Goal: Information Seeking & Learning: Learn about a topic

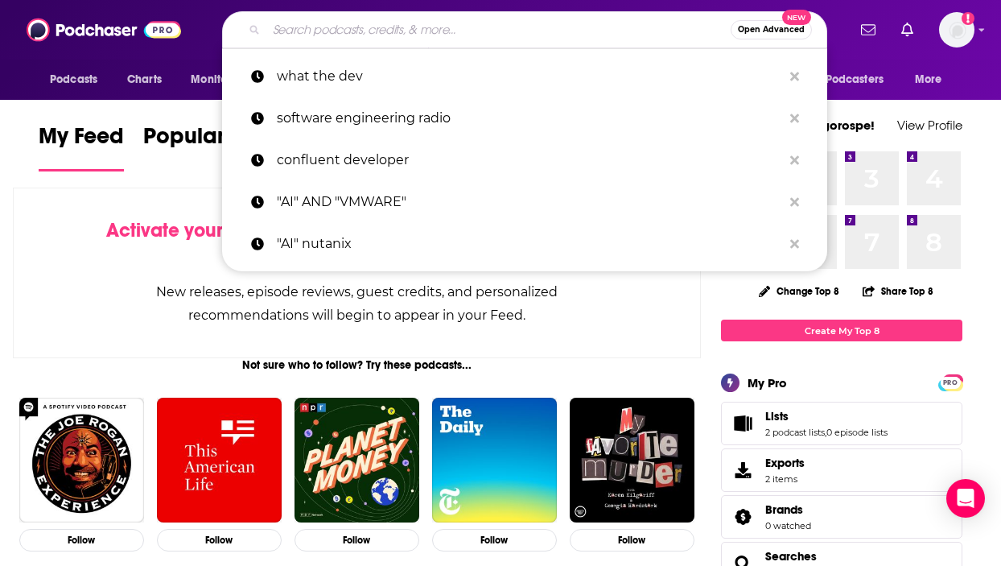
click at [480, 34] on input "Search podcasts, credits, & more..." at bounding box center [498, 30] width 464 height 26
type input "c"
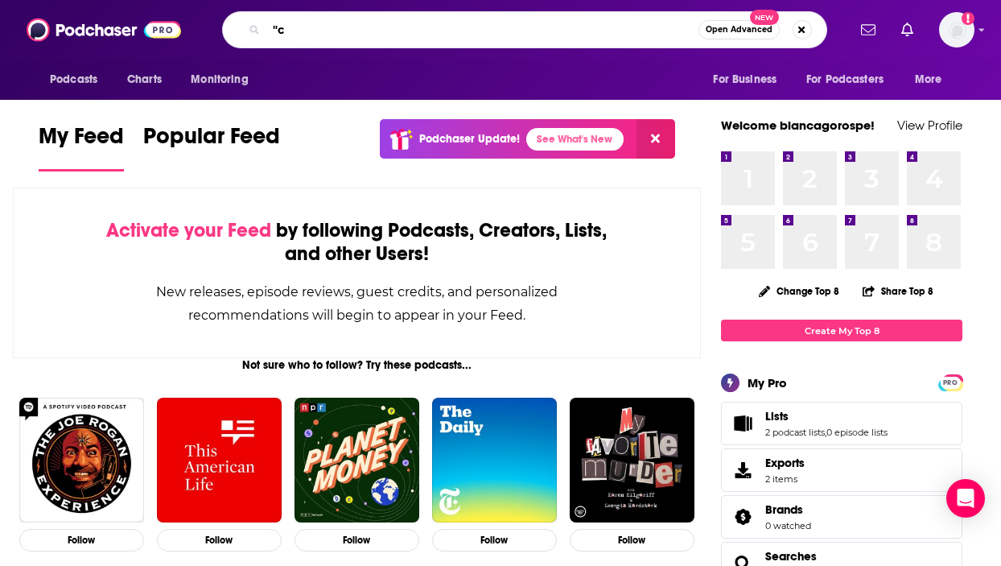
type input """
type input "cybersecurity careers"
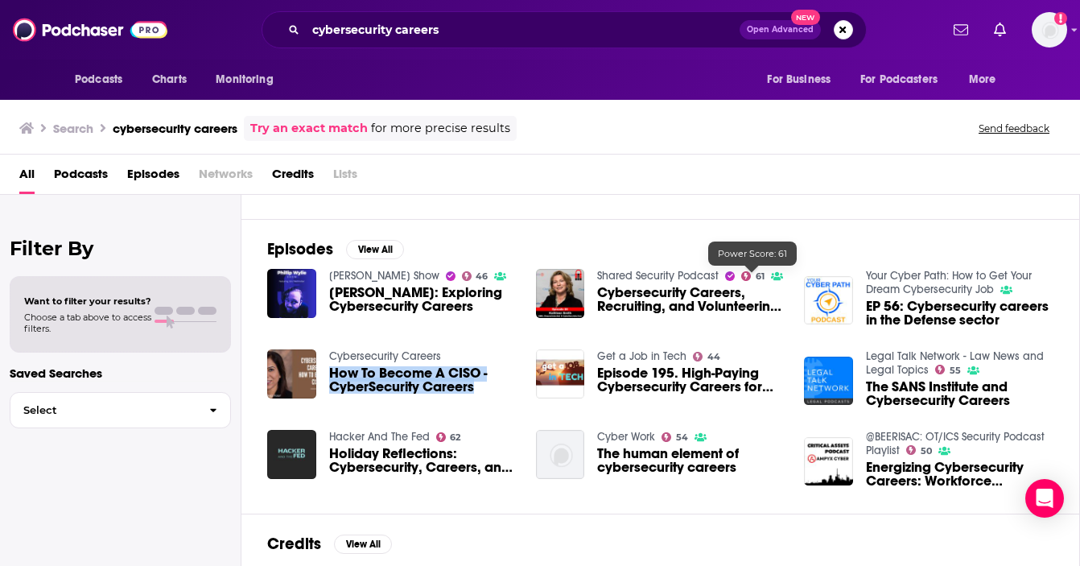
scroll to position [267, 0]
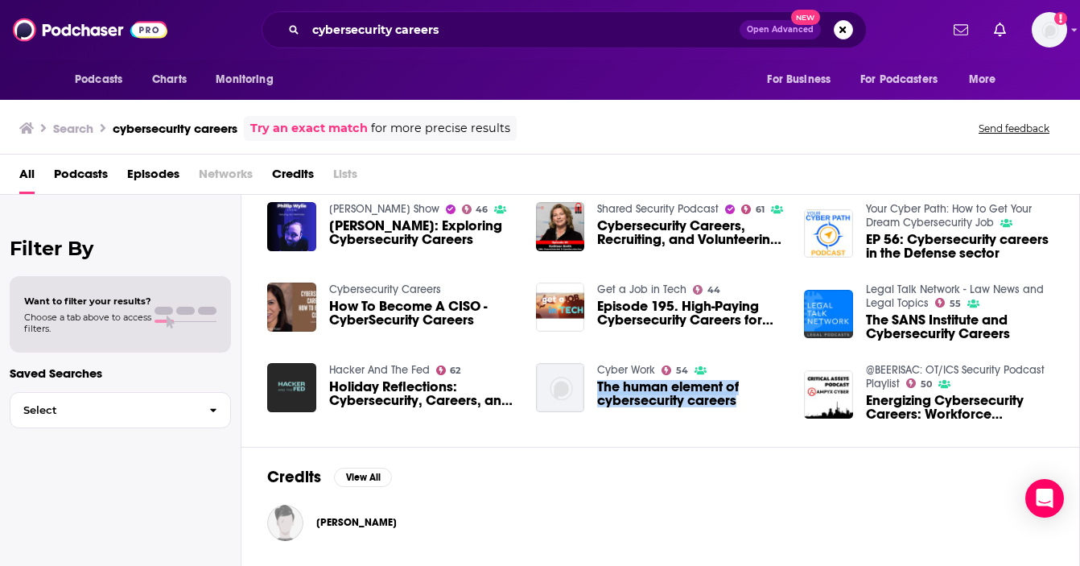
click at [86, 179] on span "Podcasts" at bounding box center [81, 177] width 54 height 33
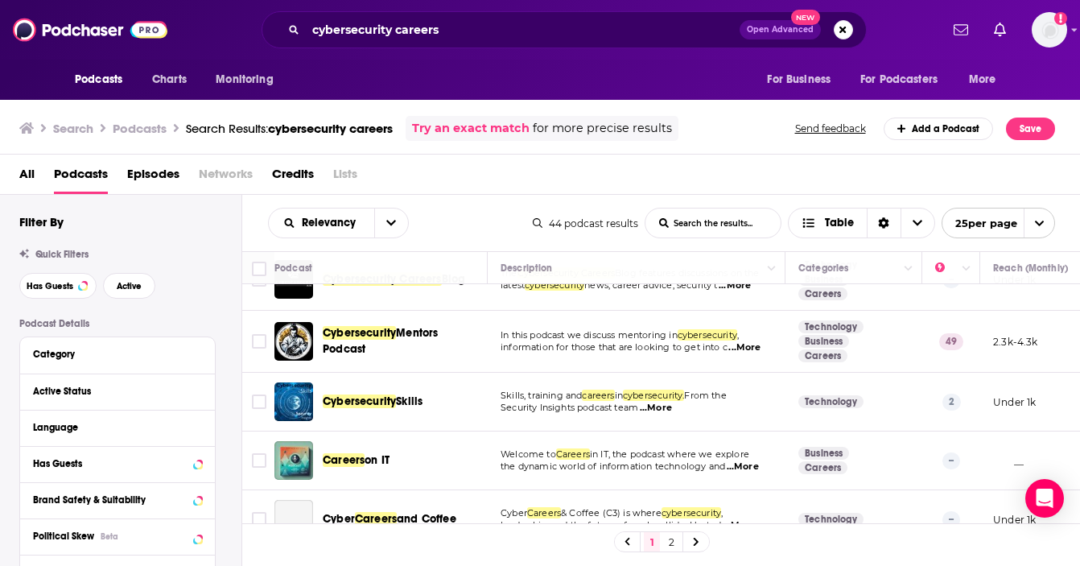
scroll to position [98, 0]
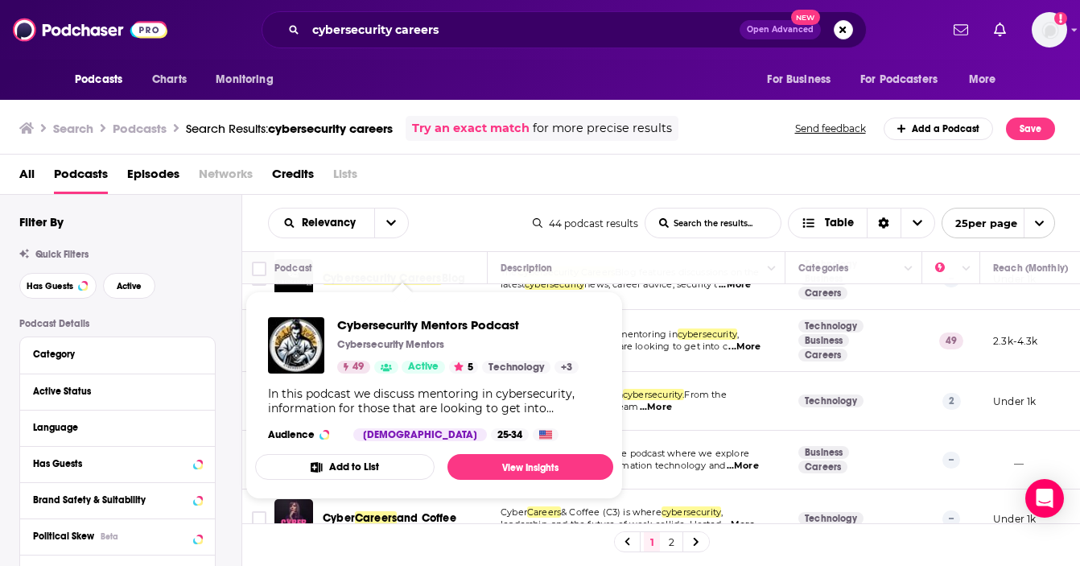
click at [499, 205] on div "Relevancy List Search Input Search the results... Table 44 podcast results List…" at bounding box center [661, 223] width 838 height 56
click at [395, 338] on p "Cybersecurity Mentors" at bounding box center [390, 344] width 107 height 13
click at [402, 323] on span "Cybersecurity Mentors Podcast" at bounding box center [457, 324] width 241 height 15
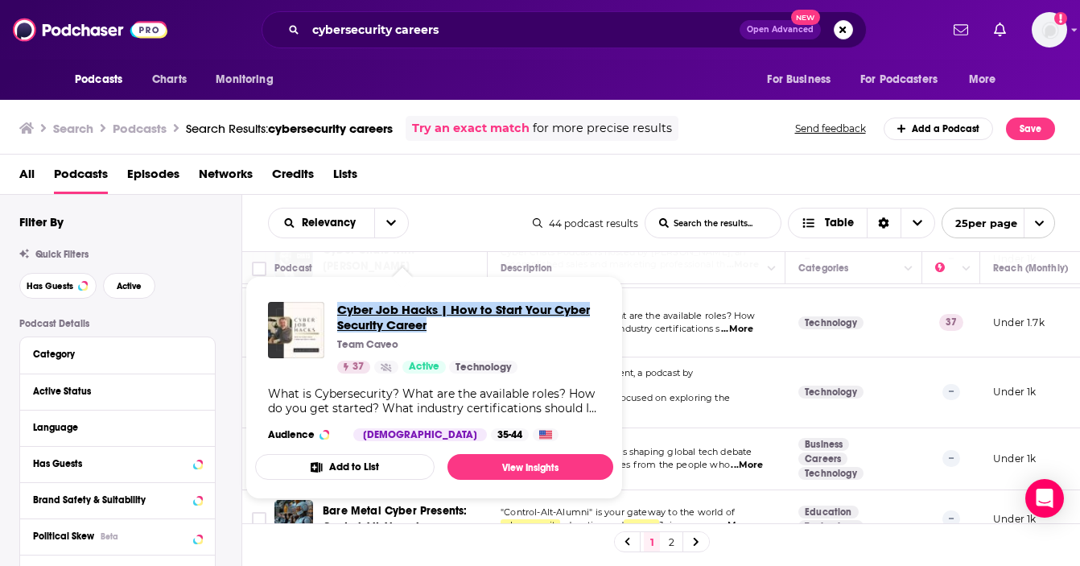
scroll to position [1289, 0]
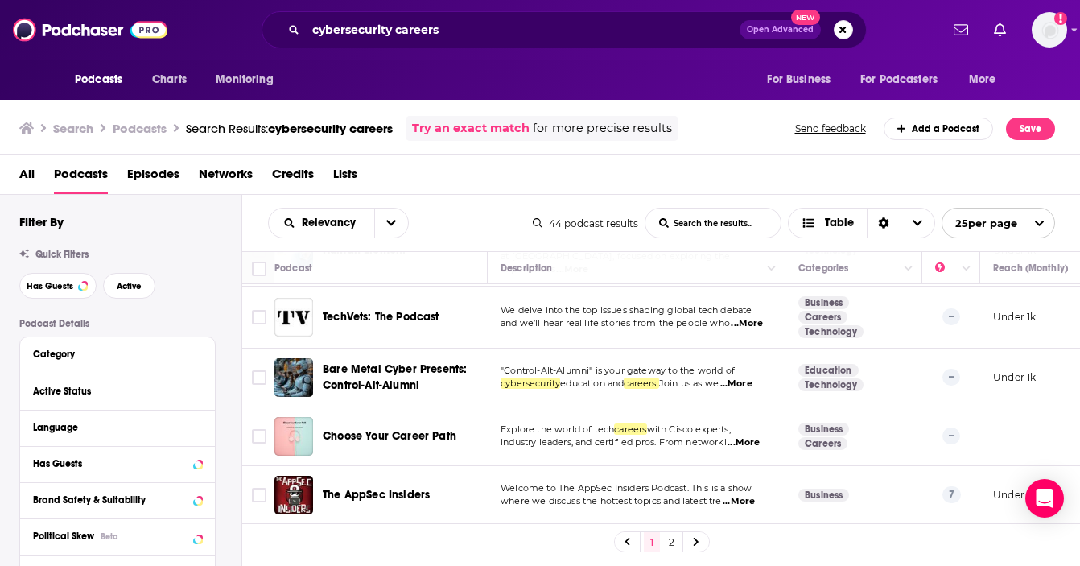
click at [671, 538] on link "2" at bounding box center [671, 541] width 16 height 19
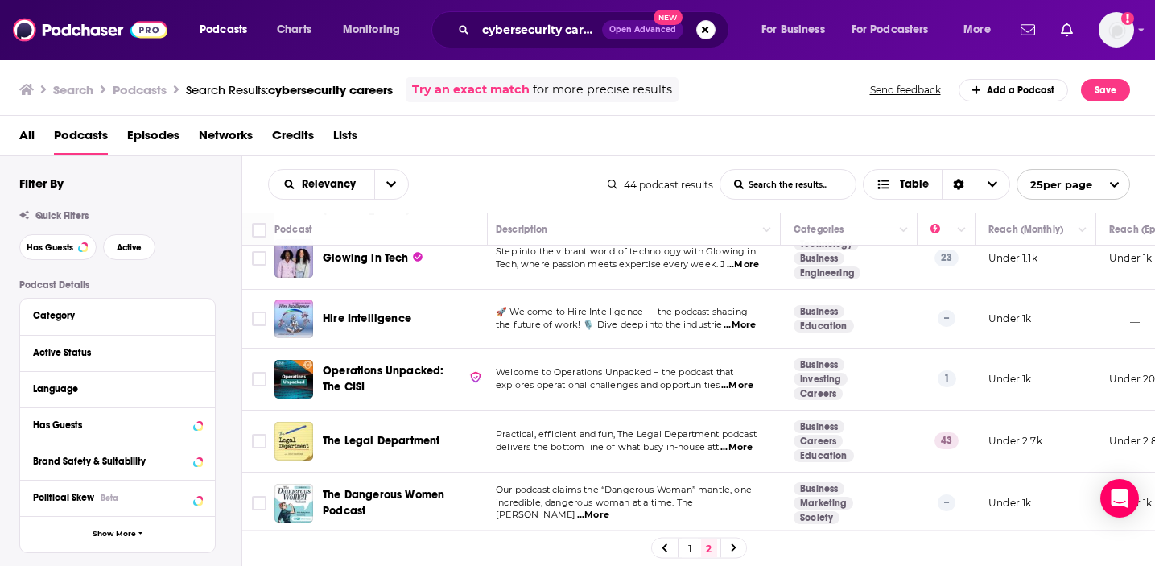
scroll to position [882, 5]
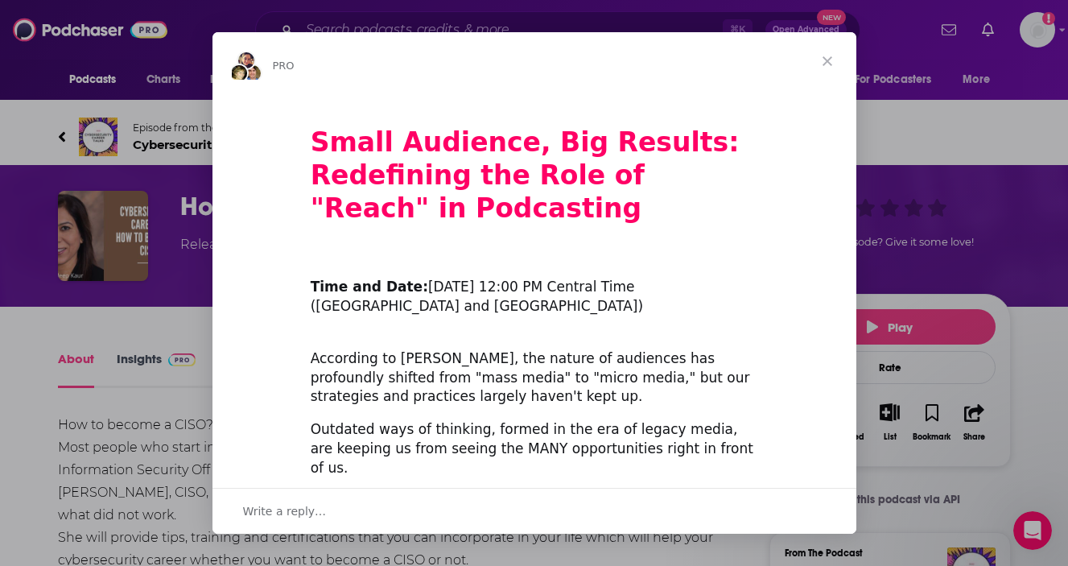
click at [835, 62] on span "Close" at bounding box center [827, 61] width 58 height 58
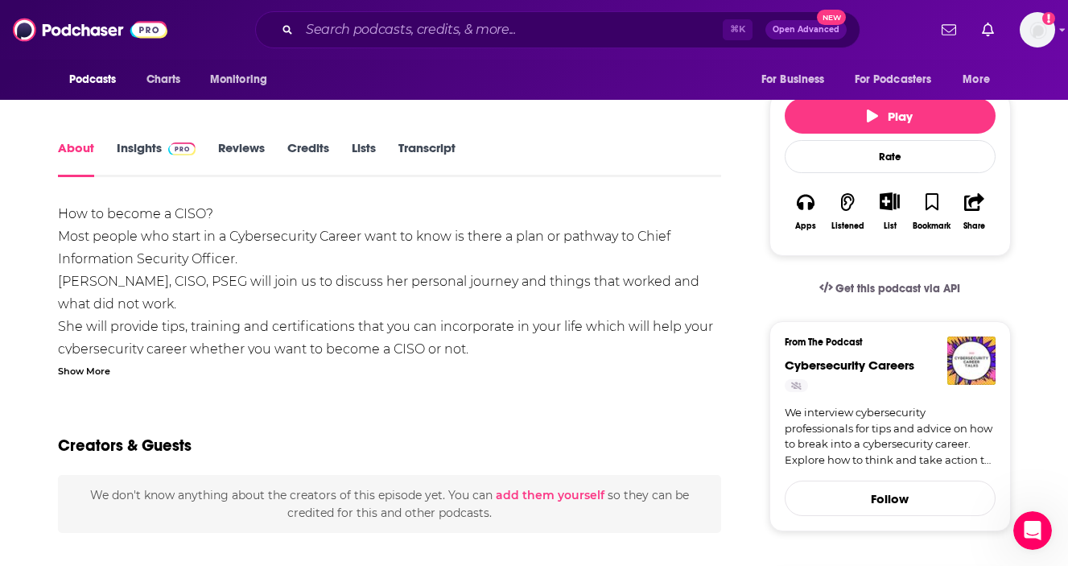
scroll to position [92, 0]
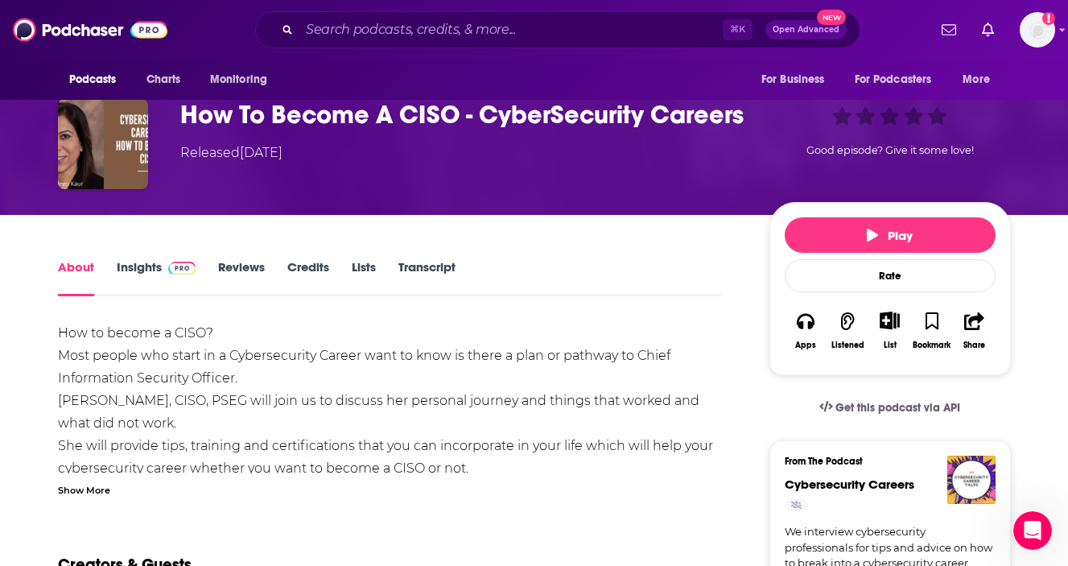
click at [245, 122] on h1 "How To Become A CISO - CyberSecurity Careers" at bounding box center [461, 114] width 563 height 31
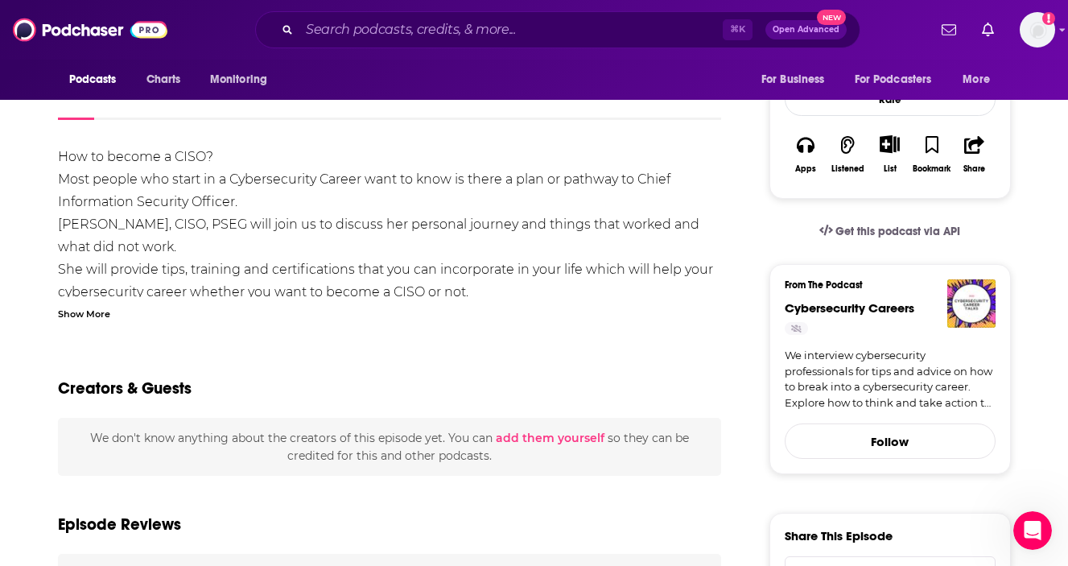
scroll to position [269, 0]
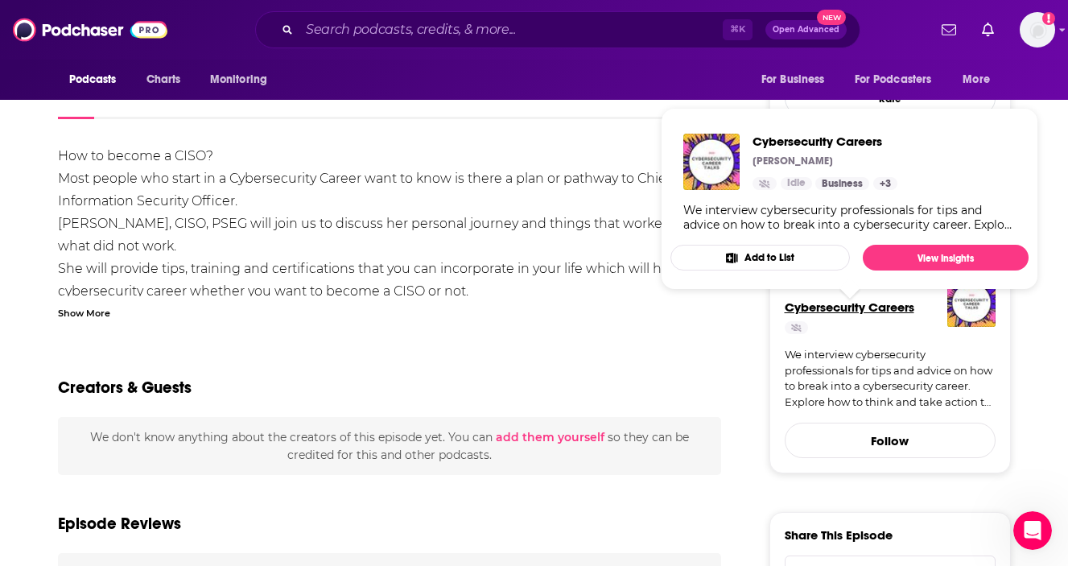
click at [835, 312] on span "Cybersecurity Careers" at bounding box center [850, 306] width 130 height 15
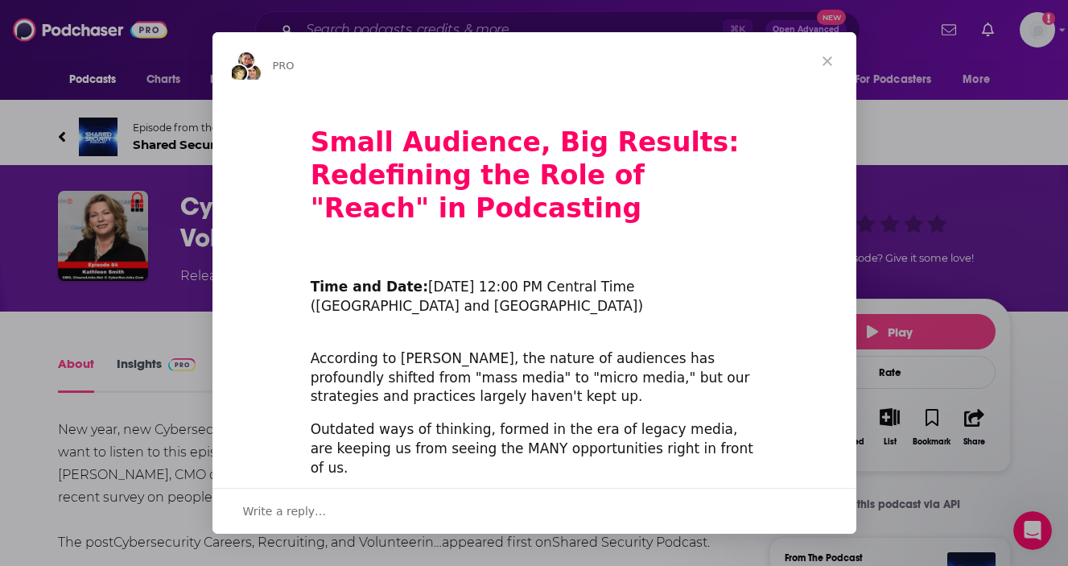
click at [827, 62] on span "Close" at bounding box center [827, 61] width 58 height 58
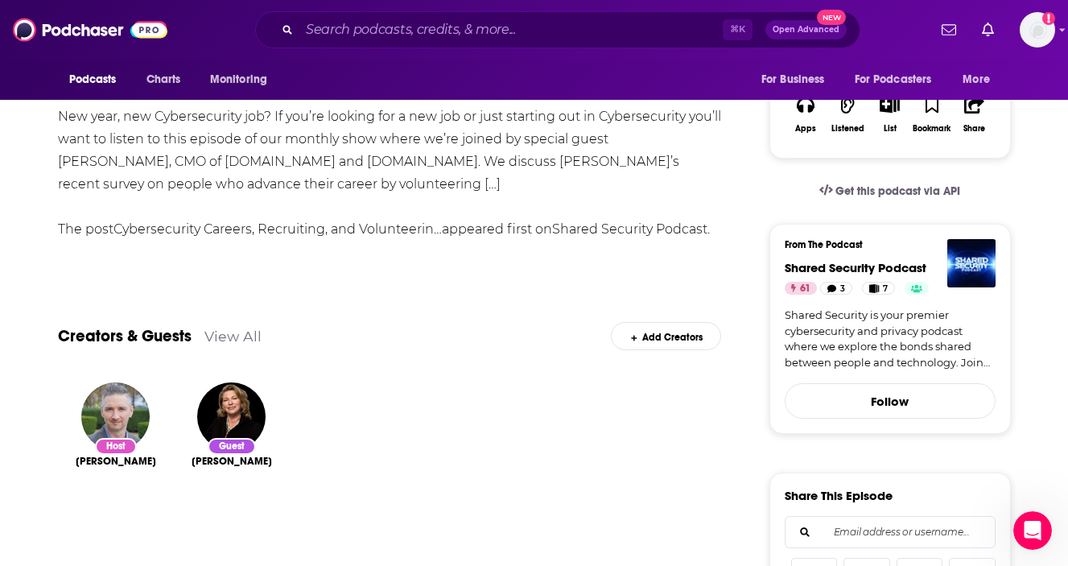
scroll to position [314, 0]
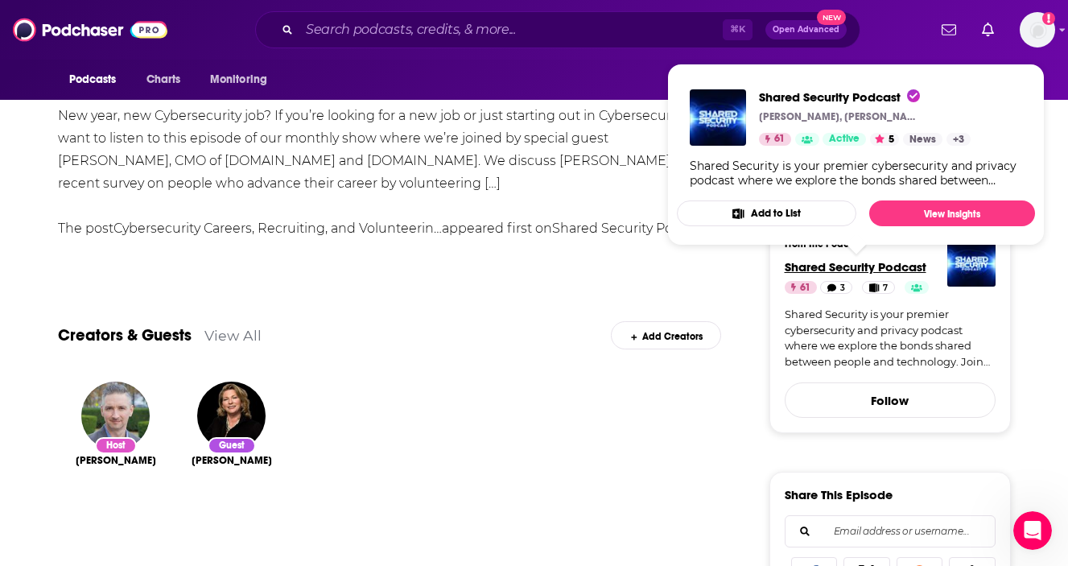
click at [889, 270] on span "Shared Security Podcast" at bounding box center [856, 266] width 142 height 15
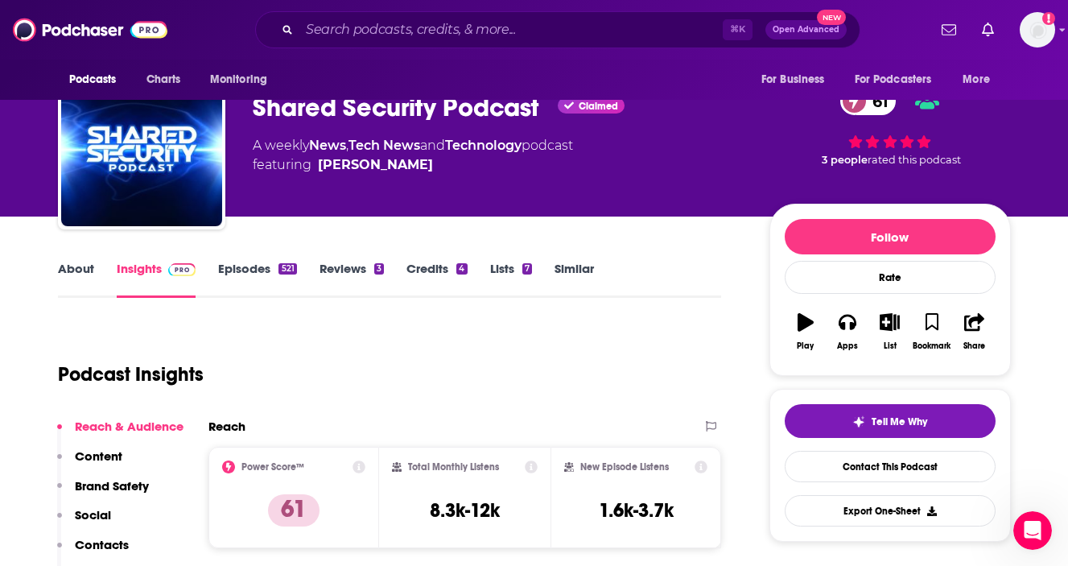
scroll to position [39, 0]
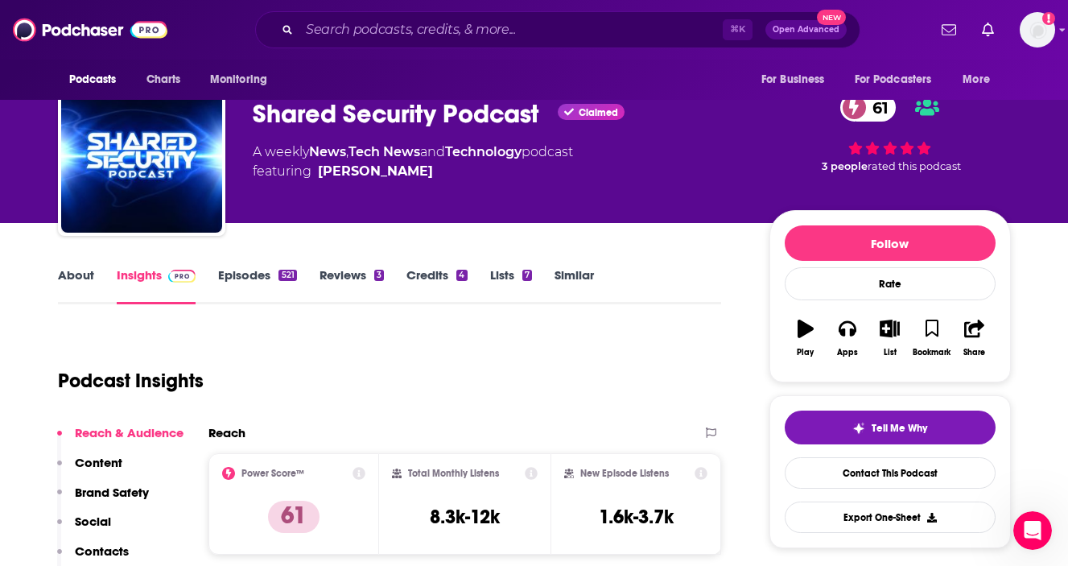
click at [243, 273] on link "Episodes 521" at bounding box center [257, 285] width 78 height 37
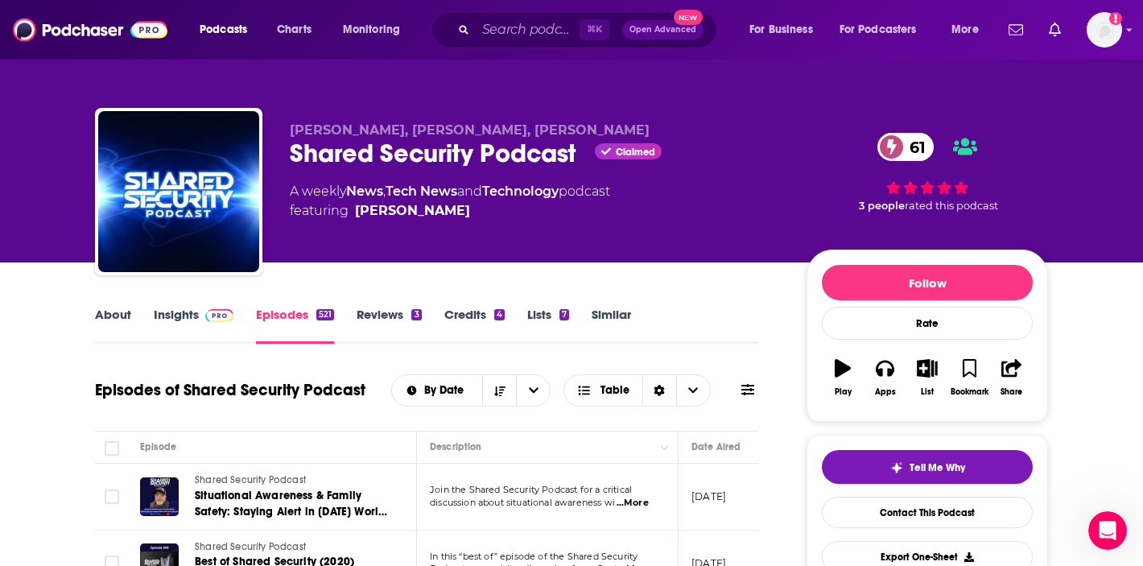
click at [107, 315] on link "About" at bounding box center [113, 325] width 36 height 37
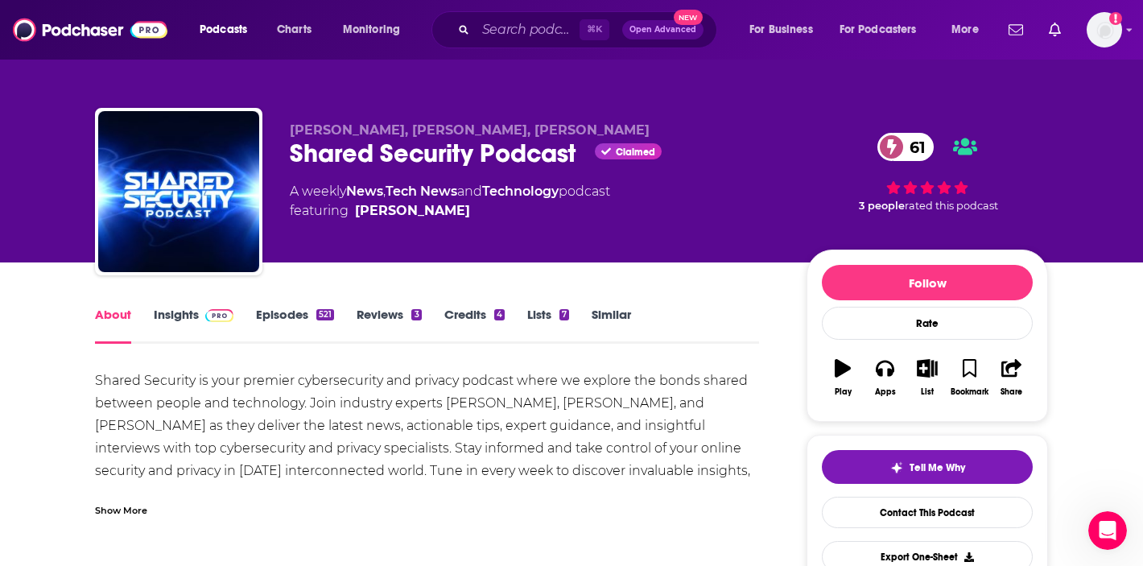
click at [183, 315] on link "Insights" at bounding box center [194, 325] width 80 height 37
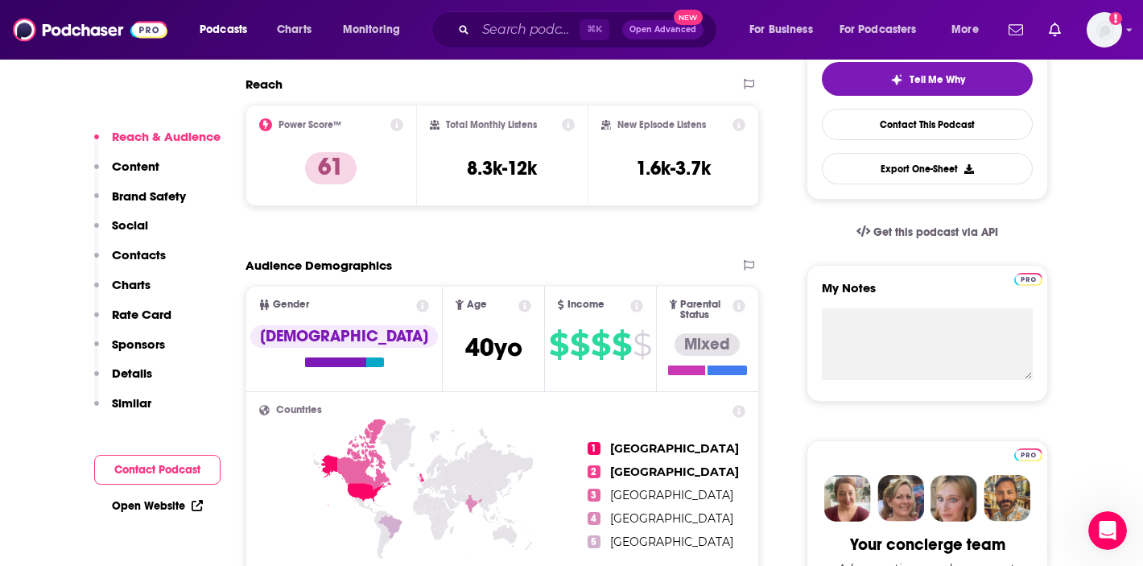
scroll to position [390, 0]
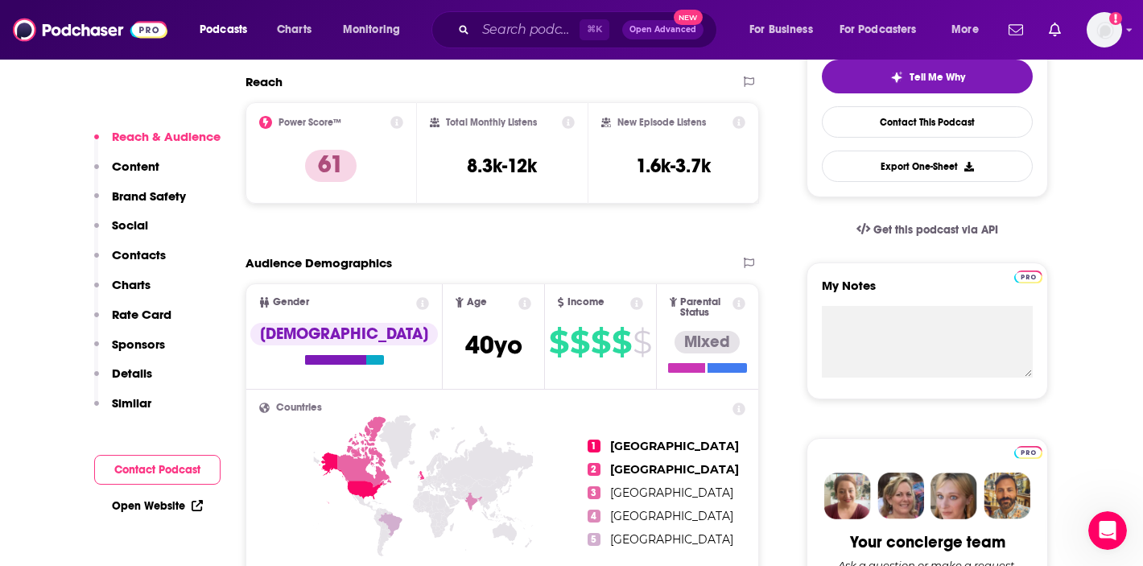
click at [177, 510] on link "Open Website" at bounding box center [157, 506] width 91 height 14
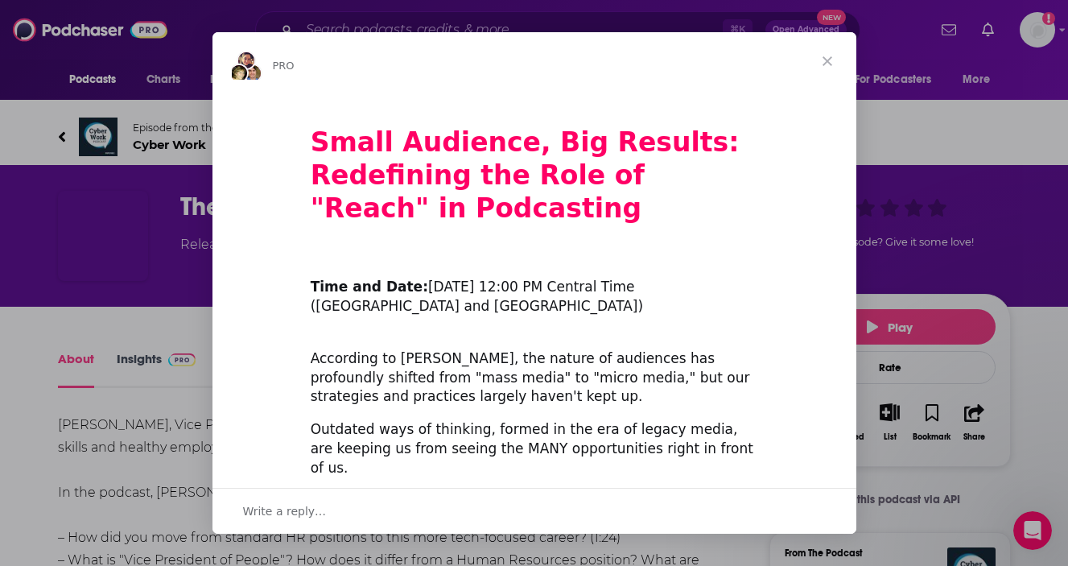
click at [823, 51] on span "Close" at bounding box center [827, 61] width 58 height 58
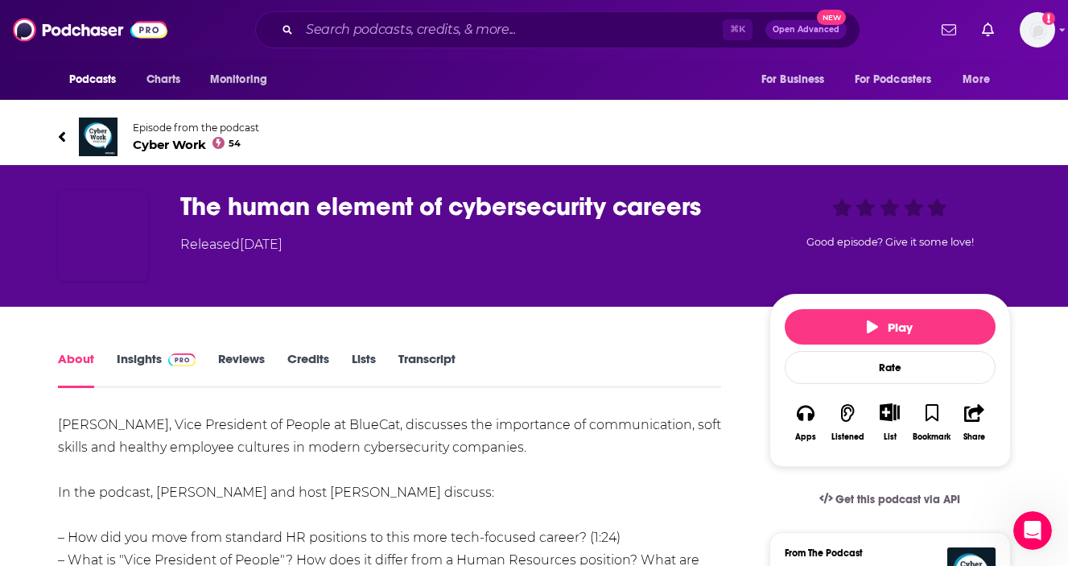
click at [177, 143] on span "Cyber Work 54" at bounding box center [196, 144] width 126 height 15
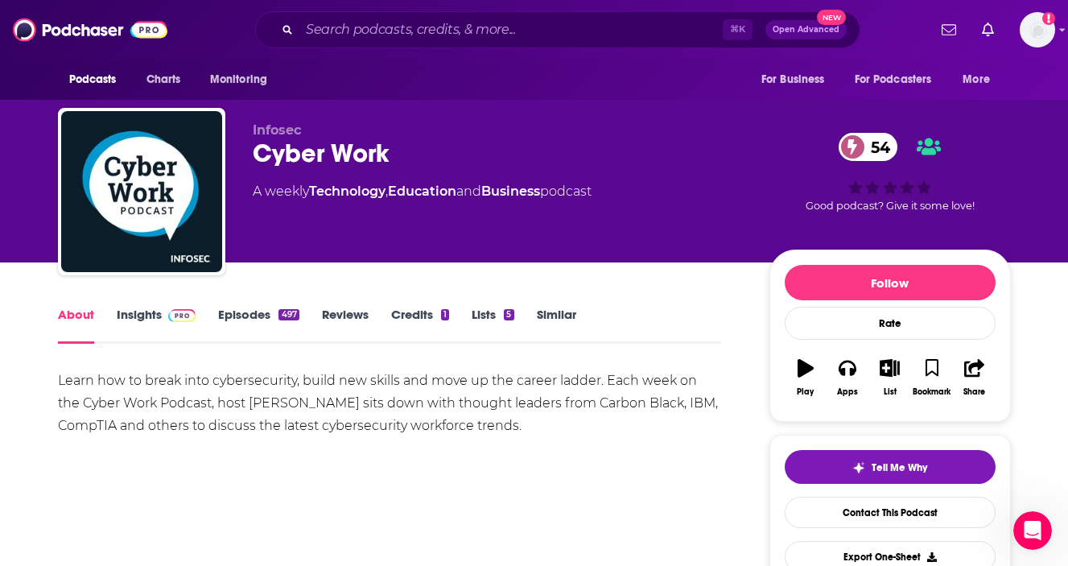
click at [264, 319] on link "Episodes 497" at bounding box center [258, 325] width 80 height 37
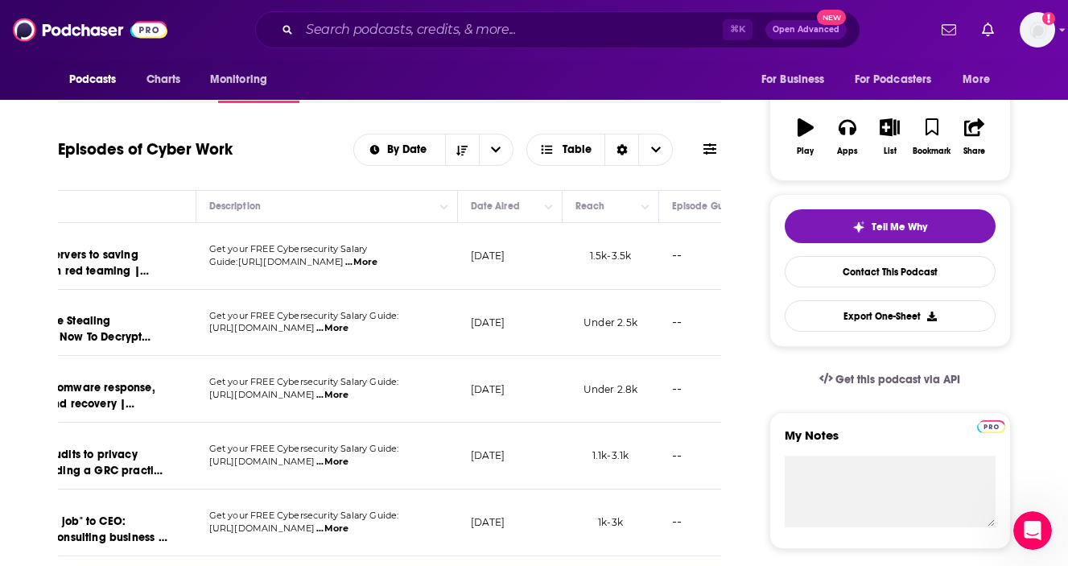
scroll to position [0, 204]
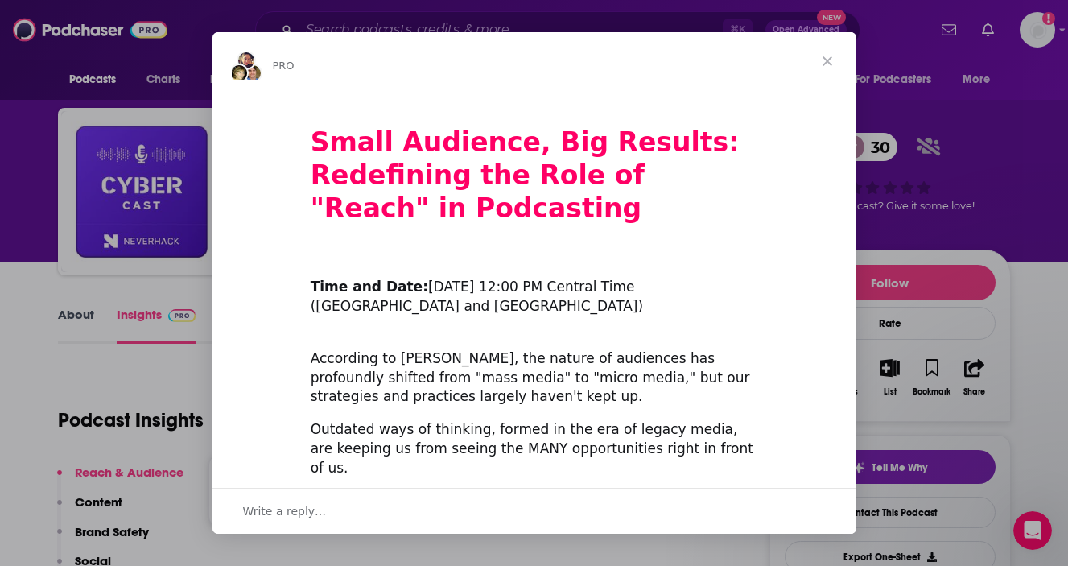
click at [822, 55] on span "Close" at bounding box center [827, 61] width 58 height 58
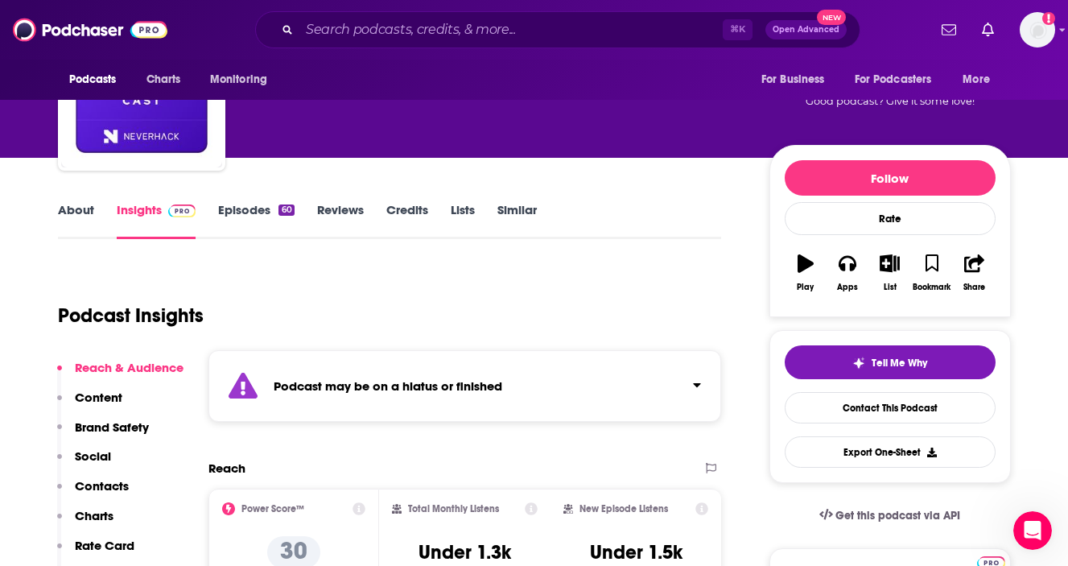
scroll to position [123, 0]
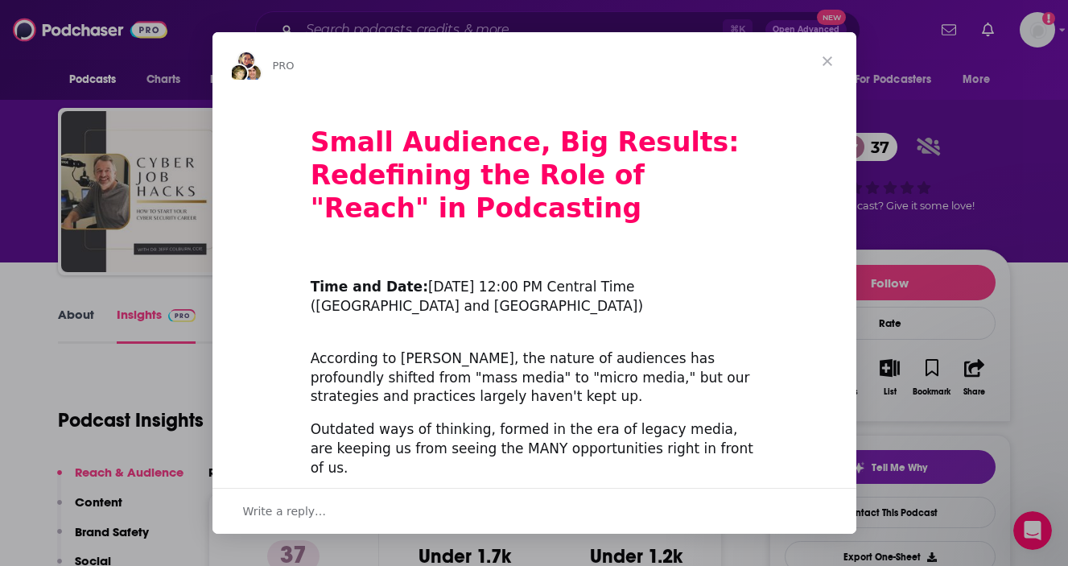
click at [824, 60] on span "Close" at bounding box center [827, 61] width 58 height 58
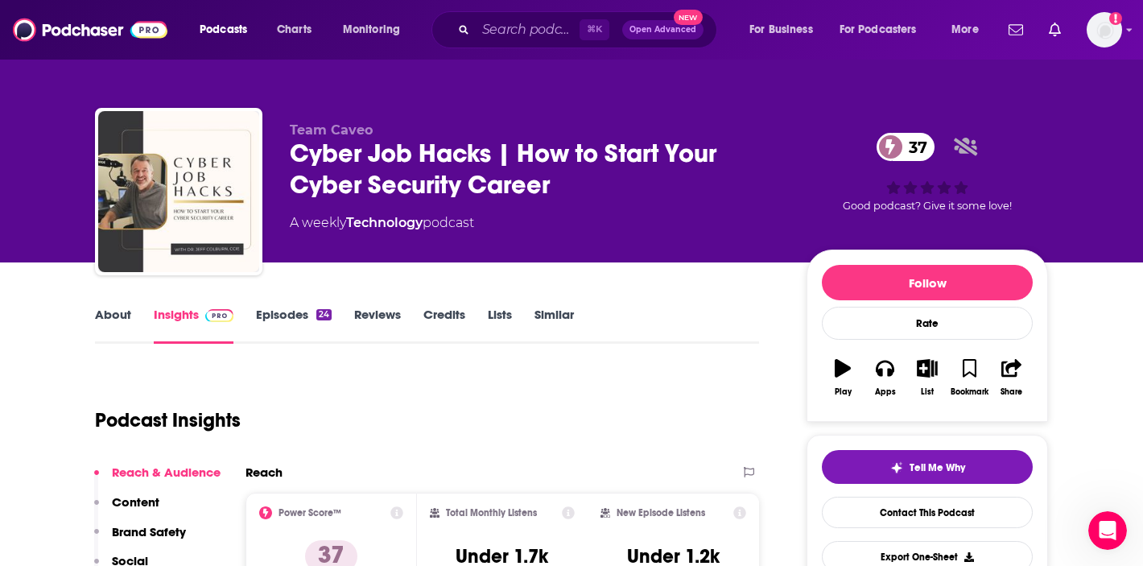
click at [285, 319] on link "Episodes 24" at bounding box center [294, 325] width 76 height 37
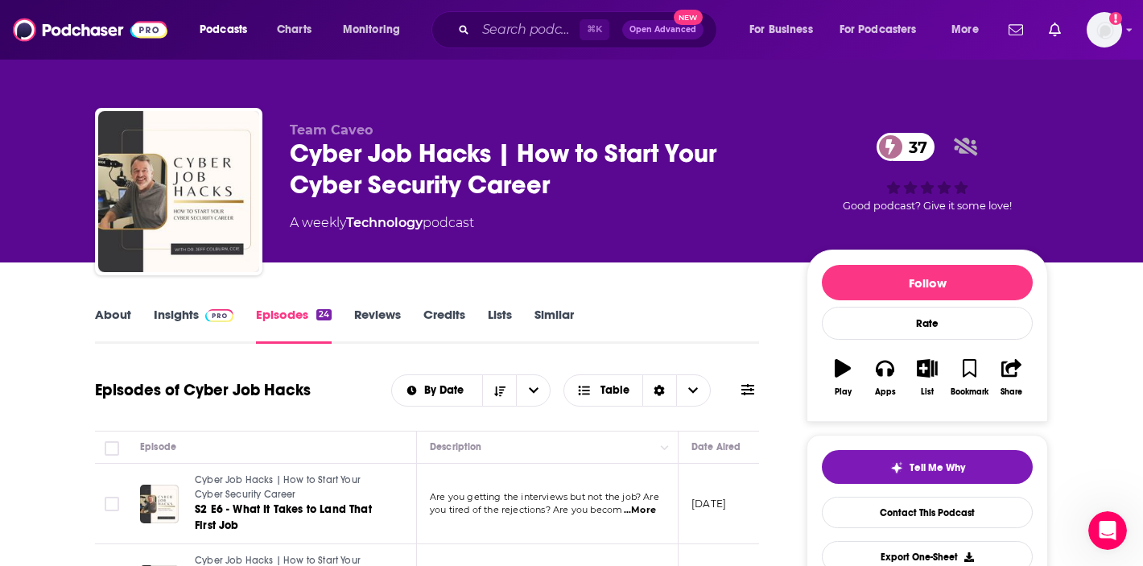
click at [195, 312] on link "Insights" at bounding box center [194, 325] width 80 height 37
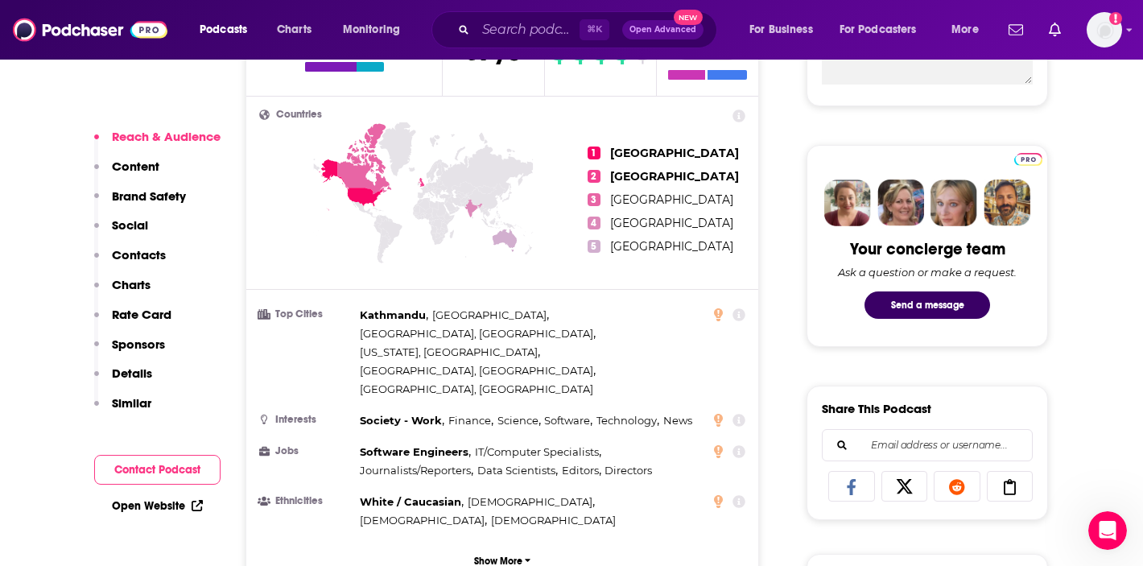
scroll to position [725, 0]
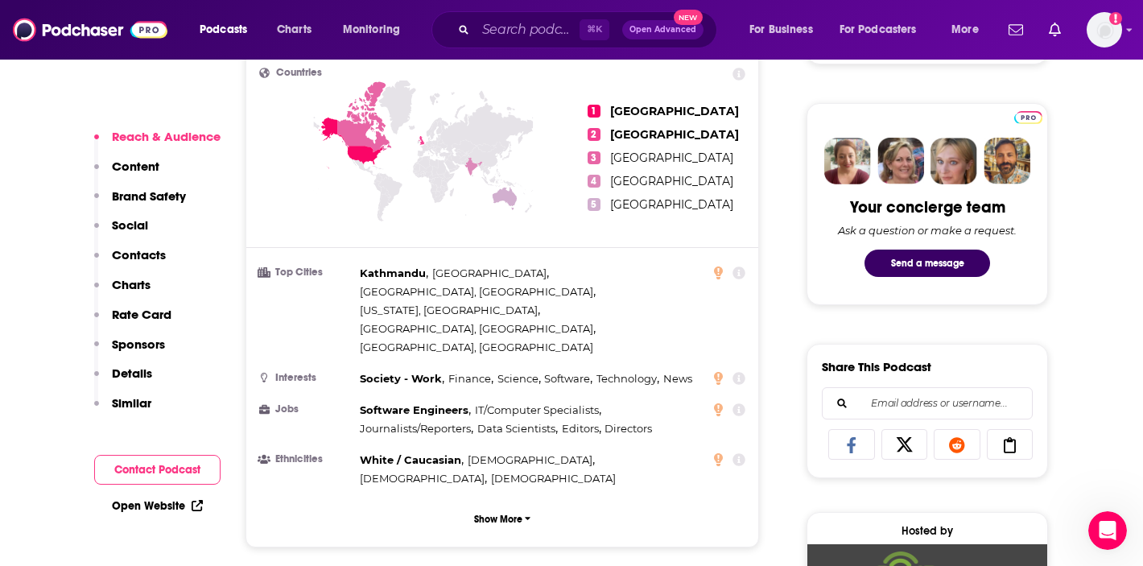
click at [161, 507] on link "Open Website" at bounding box center [157, 506] width 91 height 14
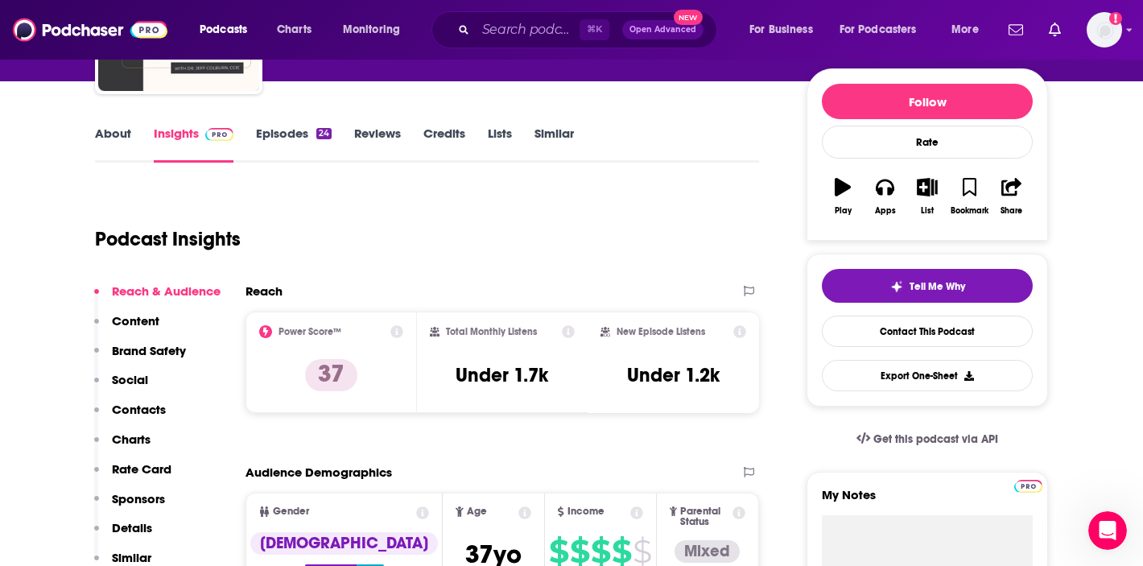
scroll to position [167, 0]
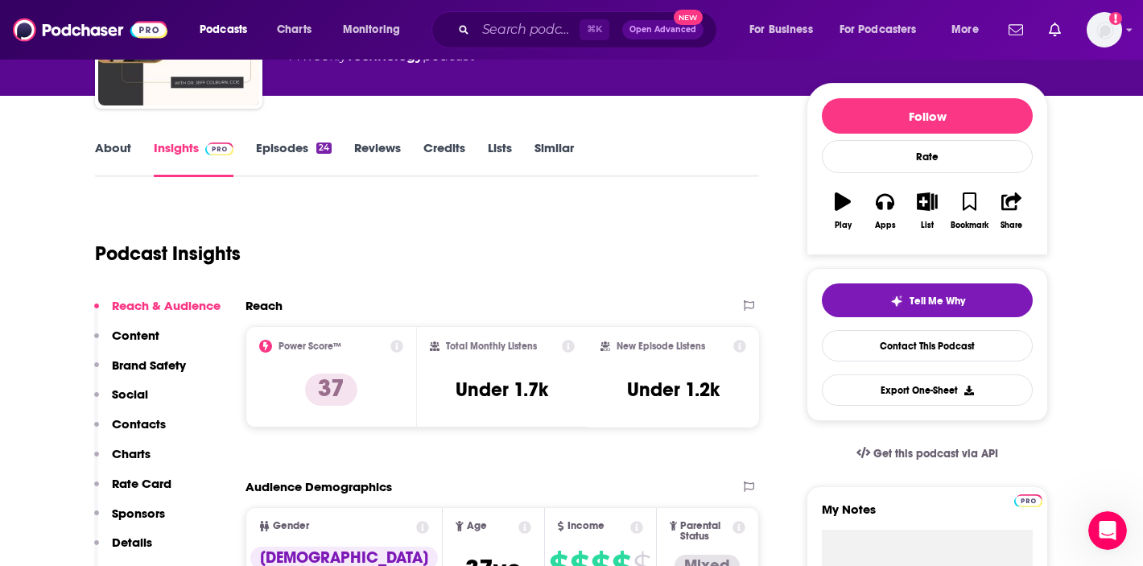
click at [395, 348] on icon at bounding box center [396, 346] width 13 height 13
click at [572, 280] on div "Podcast Insights" at bounding box center [420, 244] width 651 height 82
click at [288, 150] on link "Episodes 24" at bounding box center [294, 158] width 76 height 37
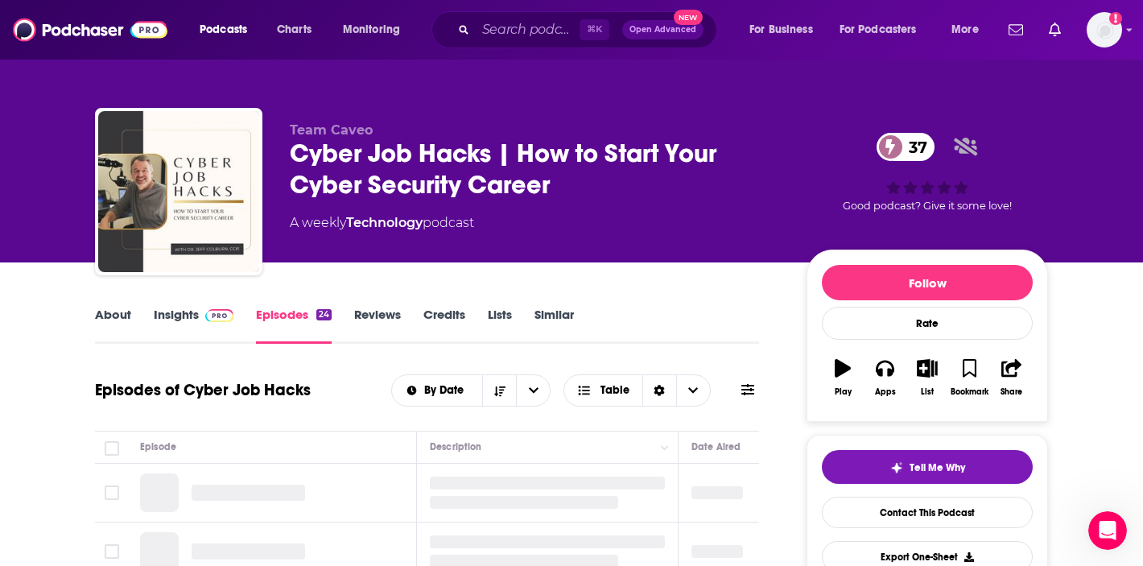
scroll to position [211, 0]
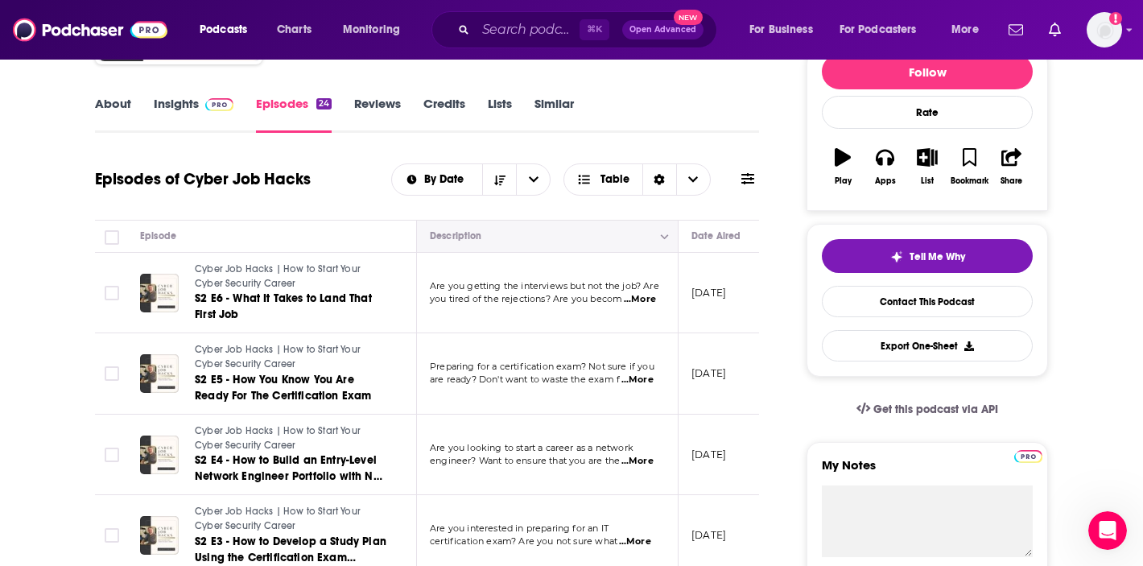
click at [661, 241] on icon "Column Actions" at bounding box center [665, 237] width 8 height 10
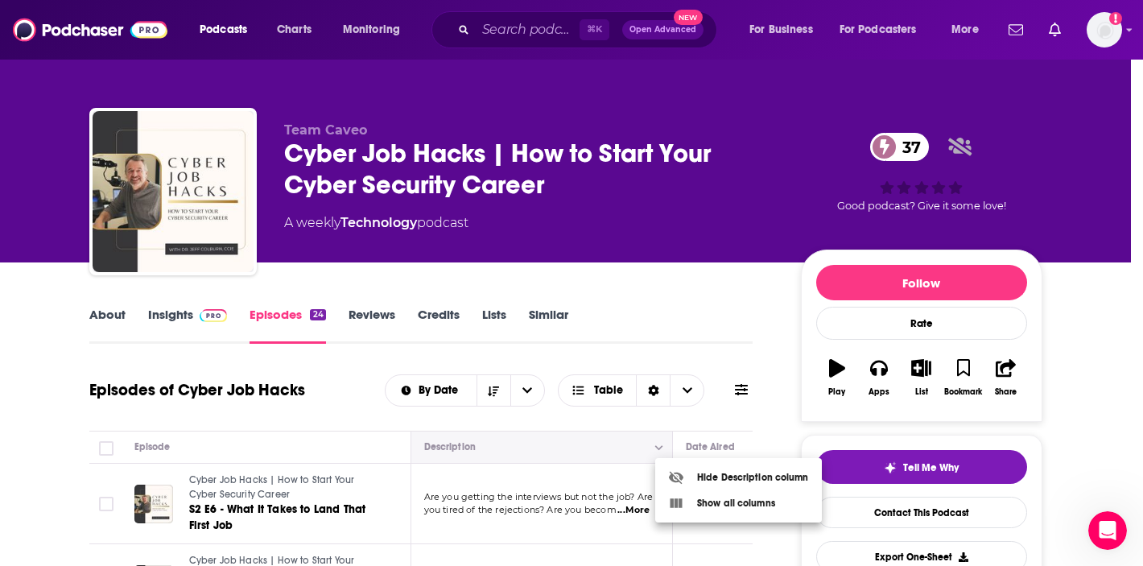
scroll to position [0, 0]
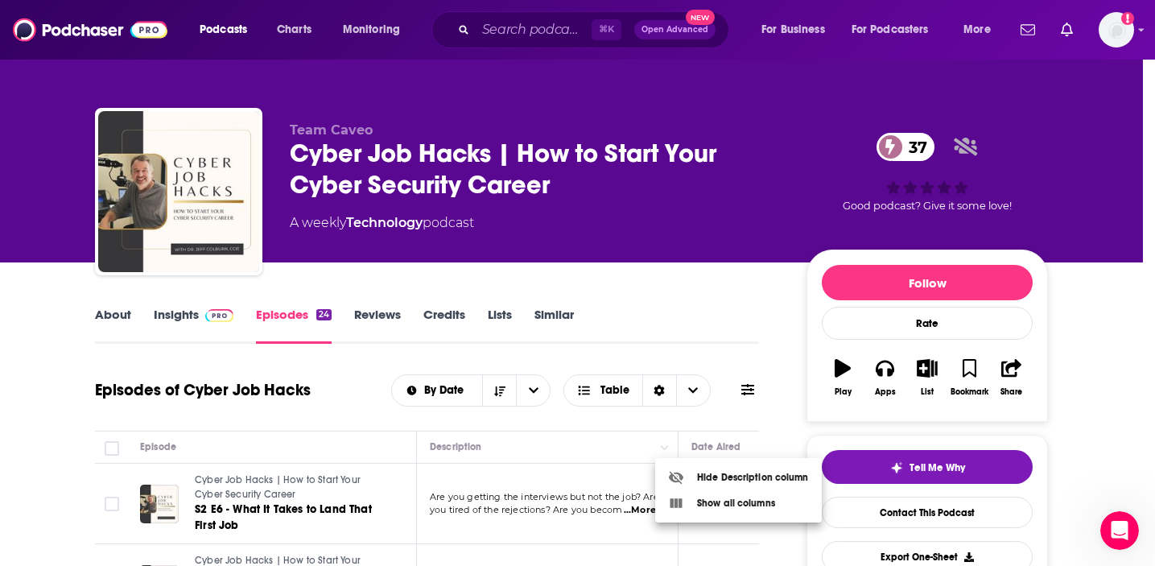
click at [703, 500] on div "Show all columns" at bounding box center [721, 503] width 107 height 16
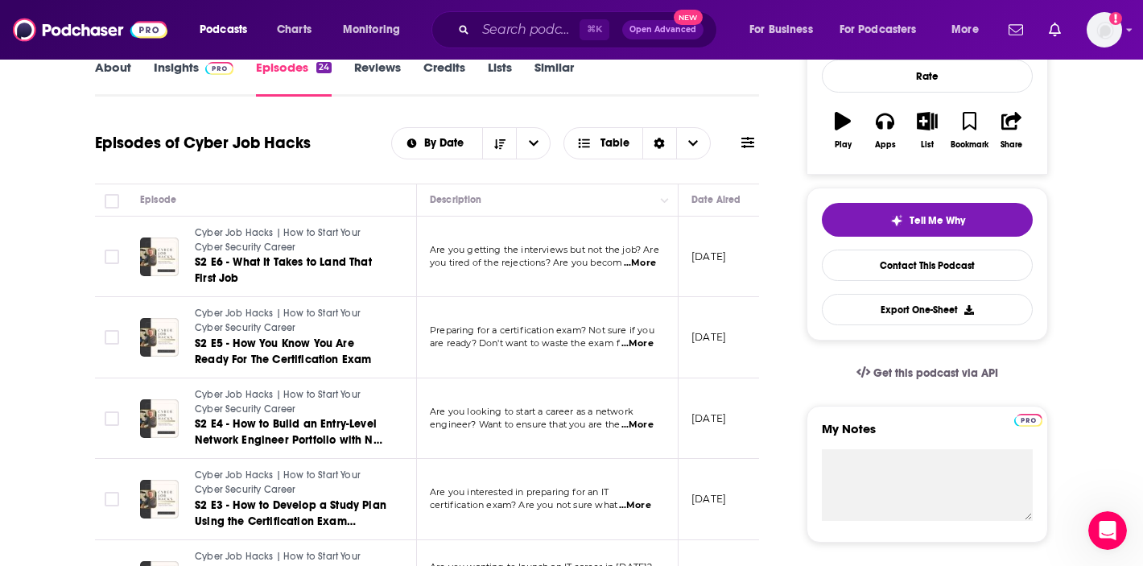
scroll to position [259, 0]
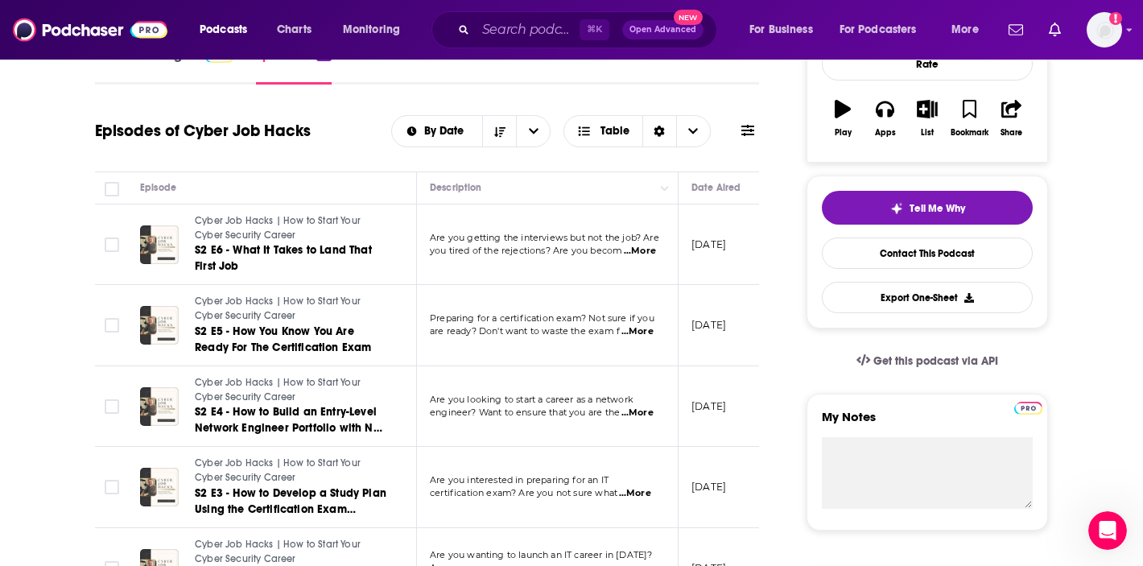
click at [643, 255] on span "...More" at bounding box center [640, 251] width 32 height 13
click at [628, 325] on p "Preparing for a certification exam? Not sure if you" at bounding box center [547, 318] width 234 height 13
click at [638, 332] on span "...More" at bounding box center [637, 331] width 32 height 13
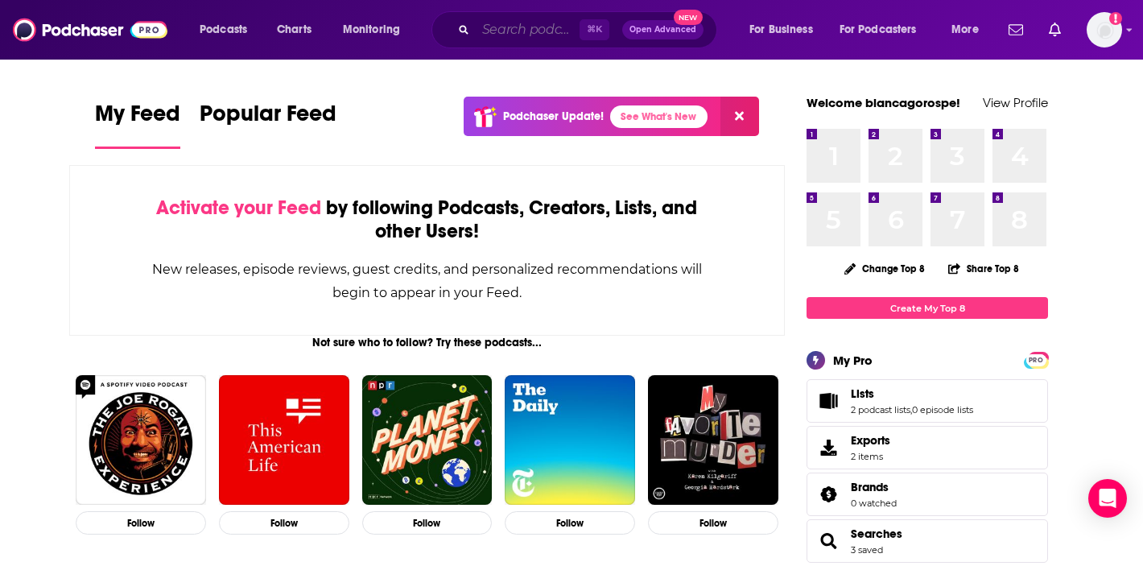
click at [506, 29] on input "Search podcasts, credits, & more..." at bounding box center [528, 30] width 104 height 26
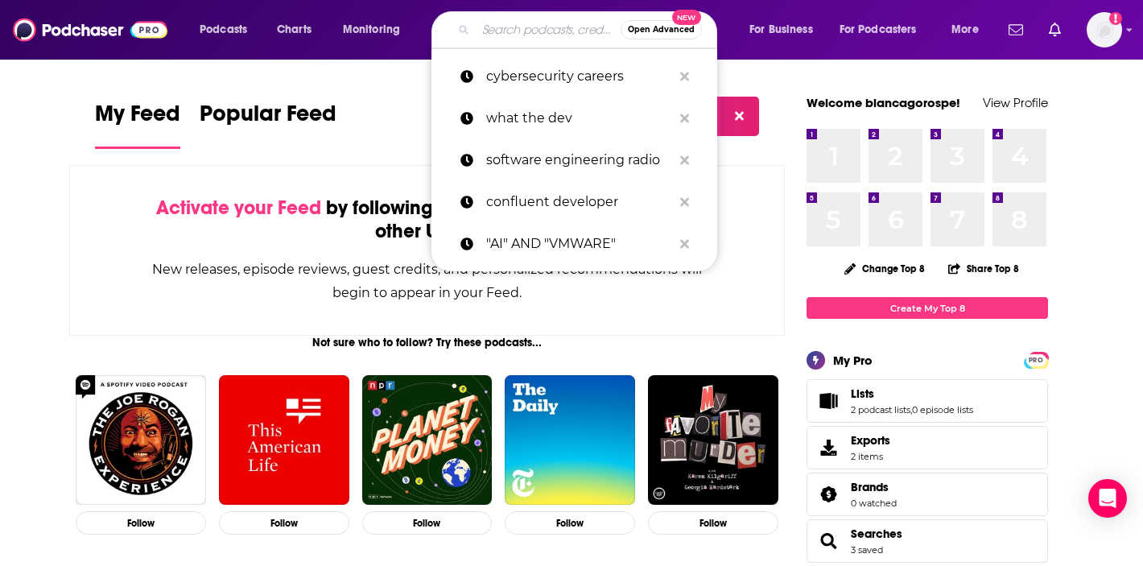
paste input "Cybersecurity Mentors Podcast"
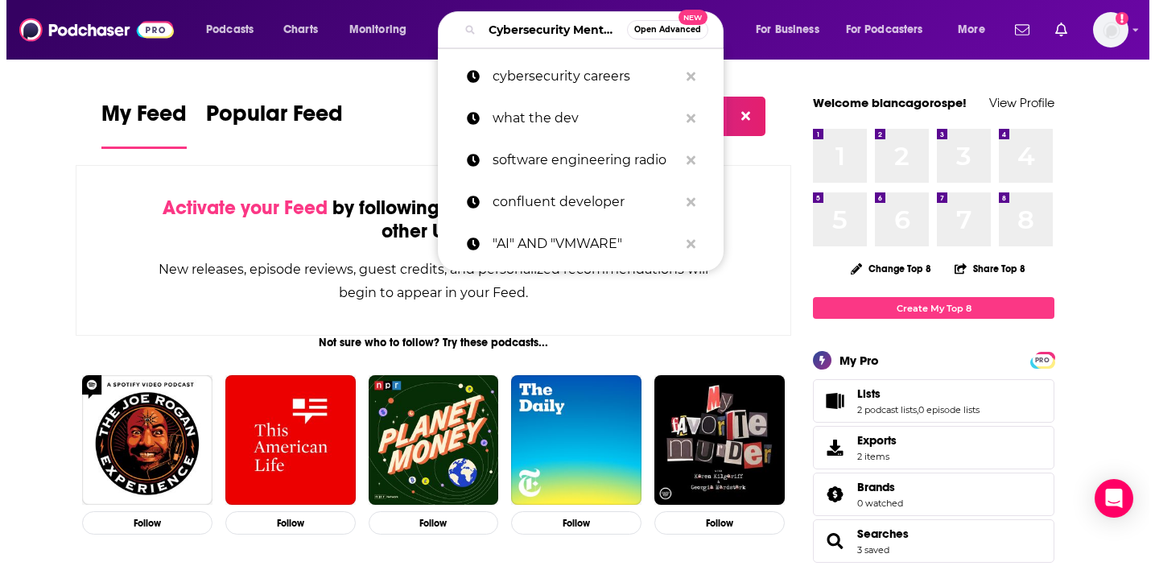
scroll to position [0, 86]
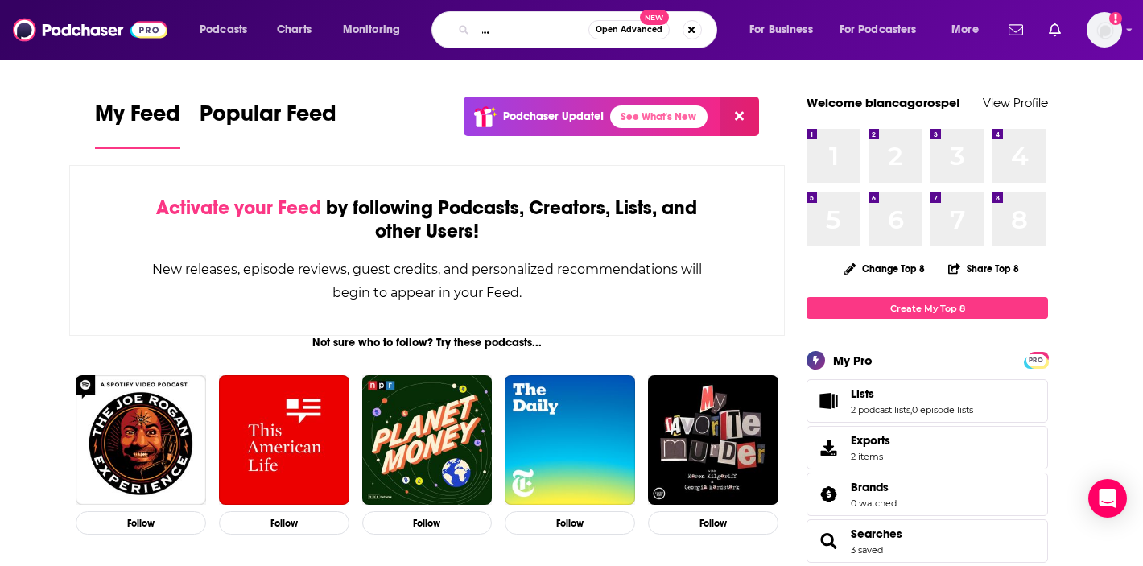
type input "Cybersecurity Mentors Podcast"
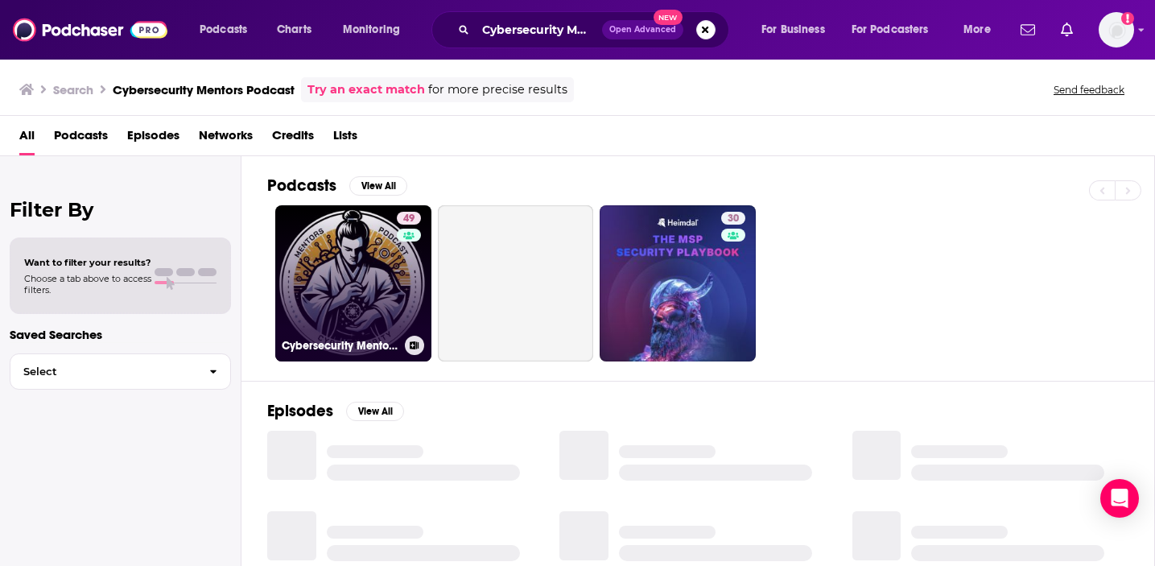
click at [345, 285] on link "49 Cybersecurity Mentors Podcast" at bounding box center [353, 283] width 156 height 156
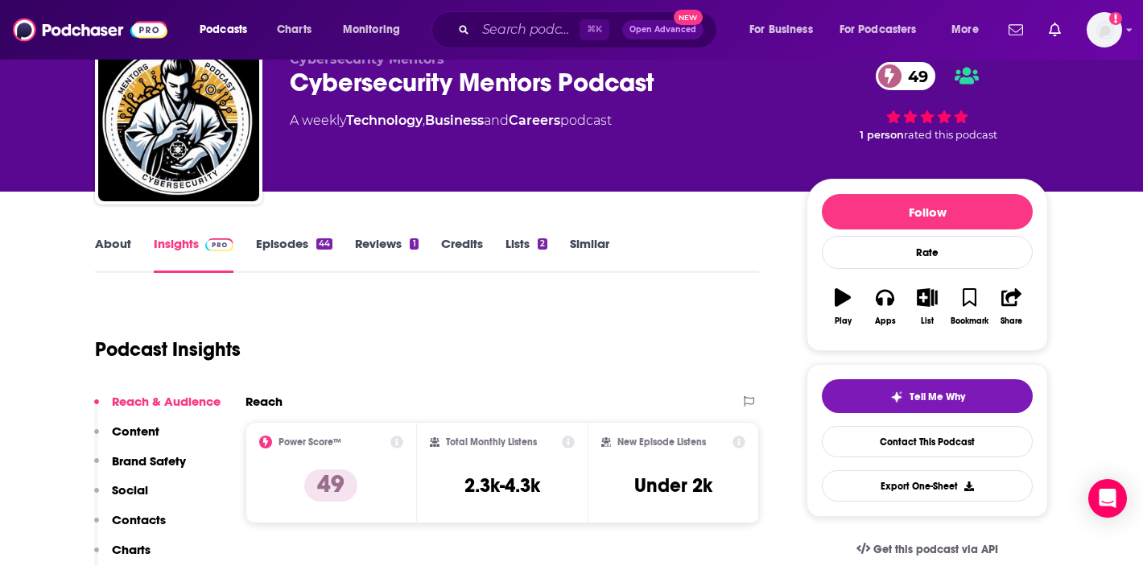
scroll to position [47, 0]
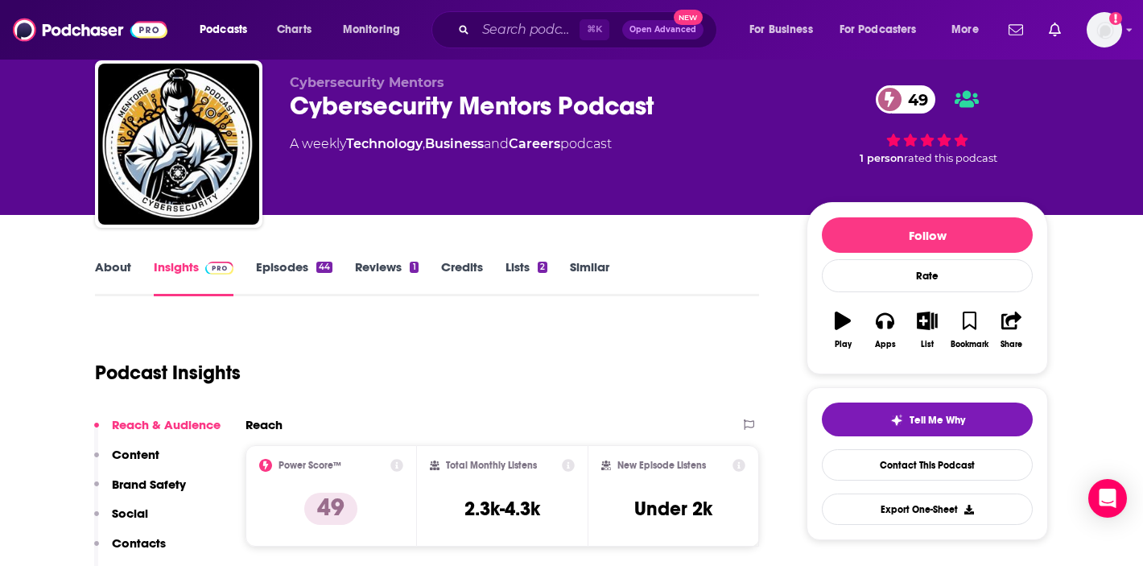
click at [298, 269] on link "Episodes 44" at bounding box center [294, 277] width 76 height 37
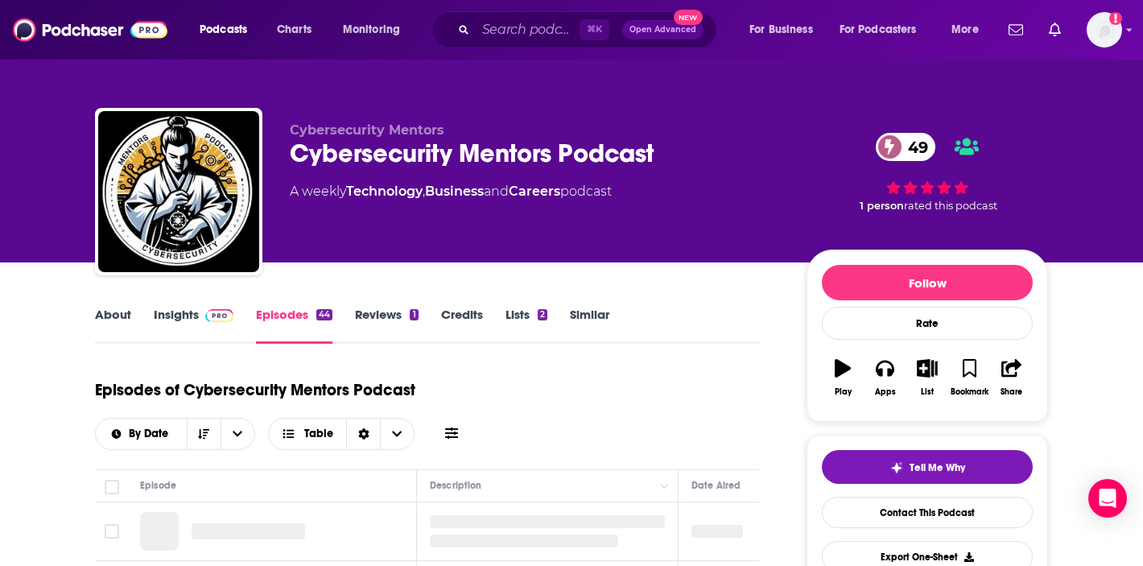
click at [208, 315] on img at bounding box center [219, 315] width 28 height 13
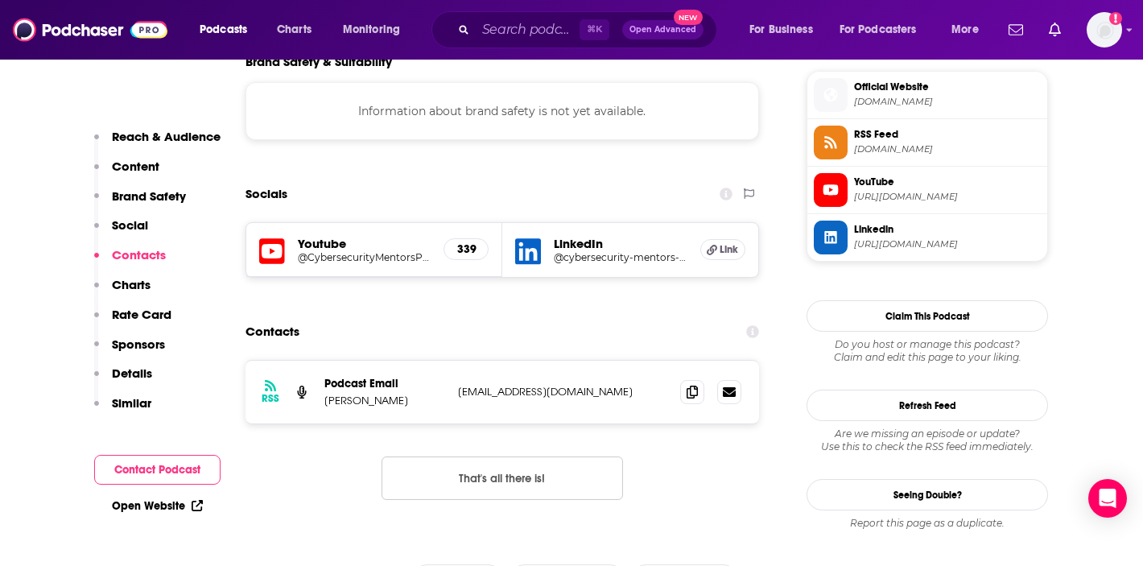
scroll to position [1449, 0]
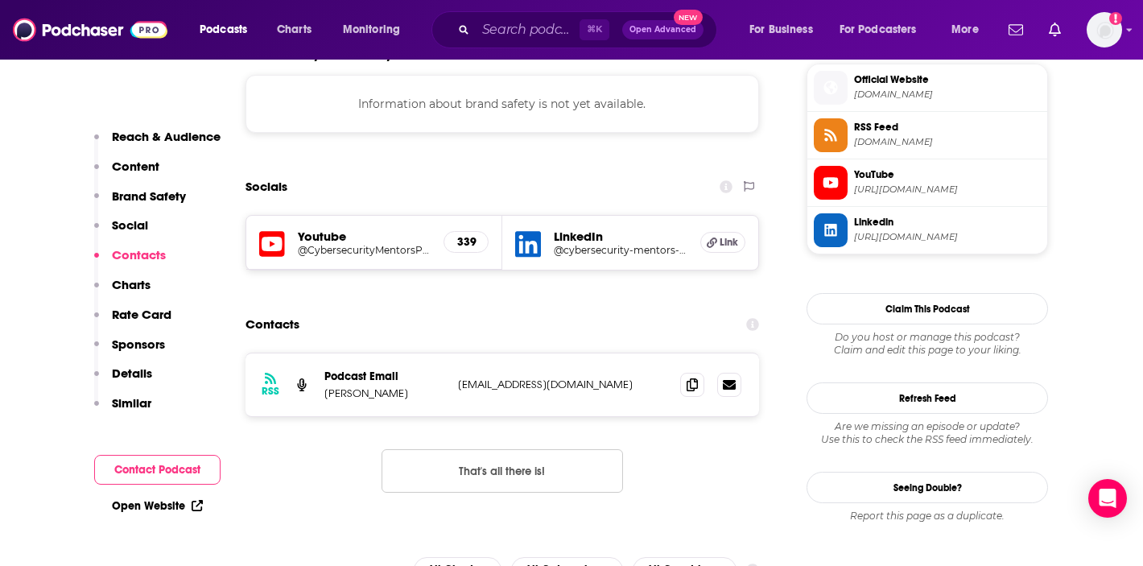
drag, startPoint x: 632, startPoint y: 309, endPoint x: 455, endPoint y: 309, distance: 177.0
click at [455, 353] on div "RSS Podcast Email [PERSON_NAME] [EMAIL_ADDRESS][DOMAIN_NAME] [EMAIL_ADDRESS][DO…" at bounding box center [501, 384] width 513 height 63
copy p "[EMAIL_ADDRESS][DOMAIN_NAME]"
click at [500, 45] on div "⌘ K Open Advanced New" at bounding box center [574, 29] width 286 height 37
click at [508, 34] on input "Search podcasts, credits, & more..." at bounding box center [528, 30] width 104 height 26
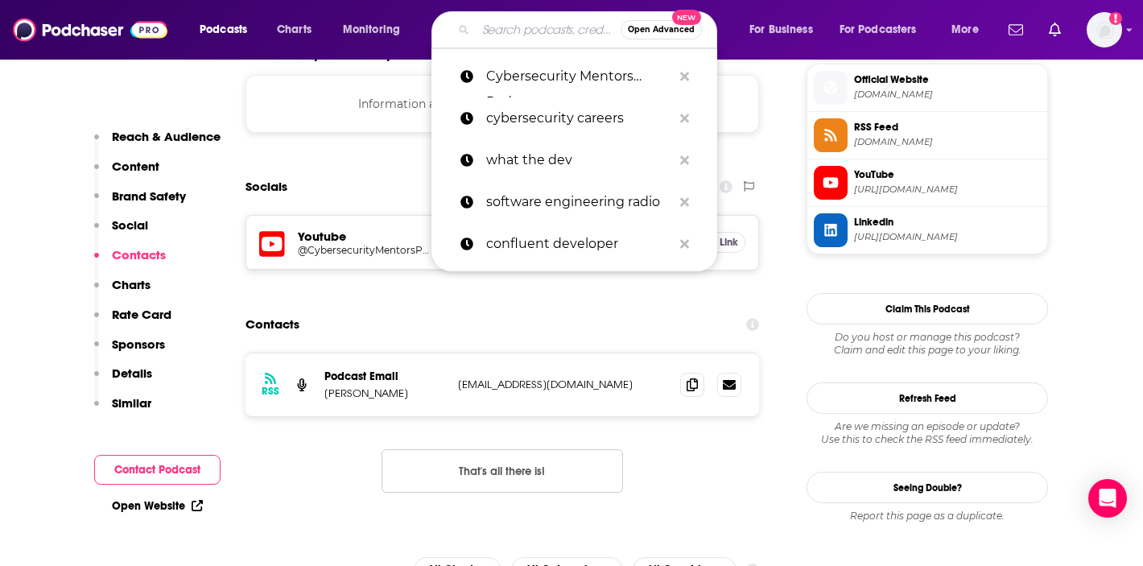
paste input "Life of a CISO with Dr. [PERSON_NAME]"
type input "Life of a CISO with Dr. [PERSON_NAME]"
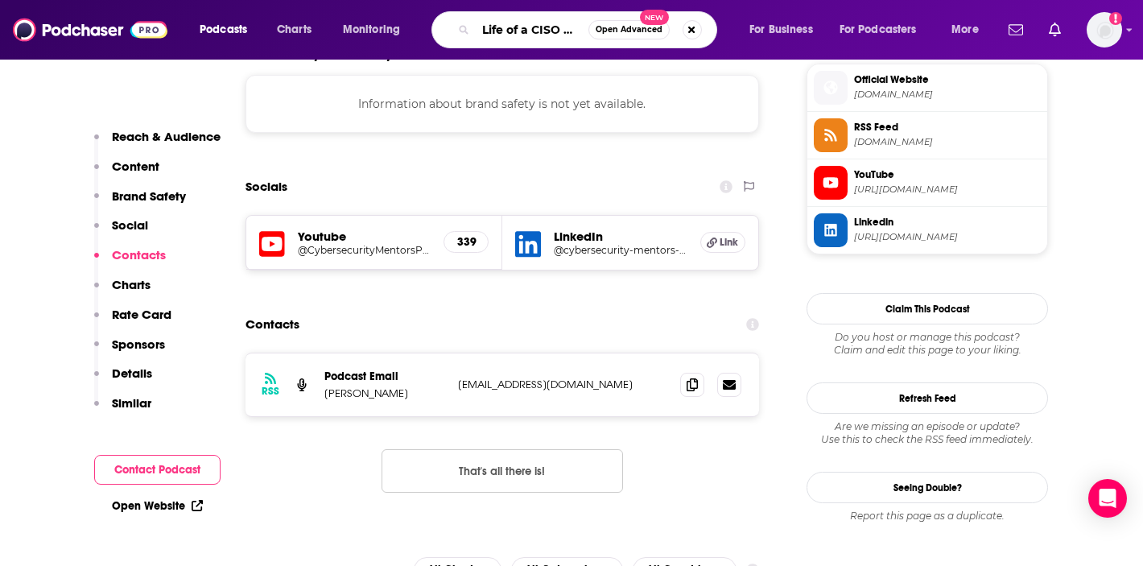
scroll to position [0, 84]
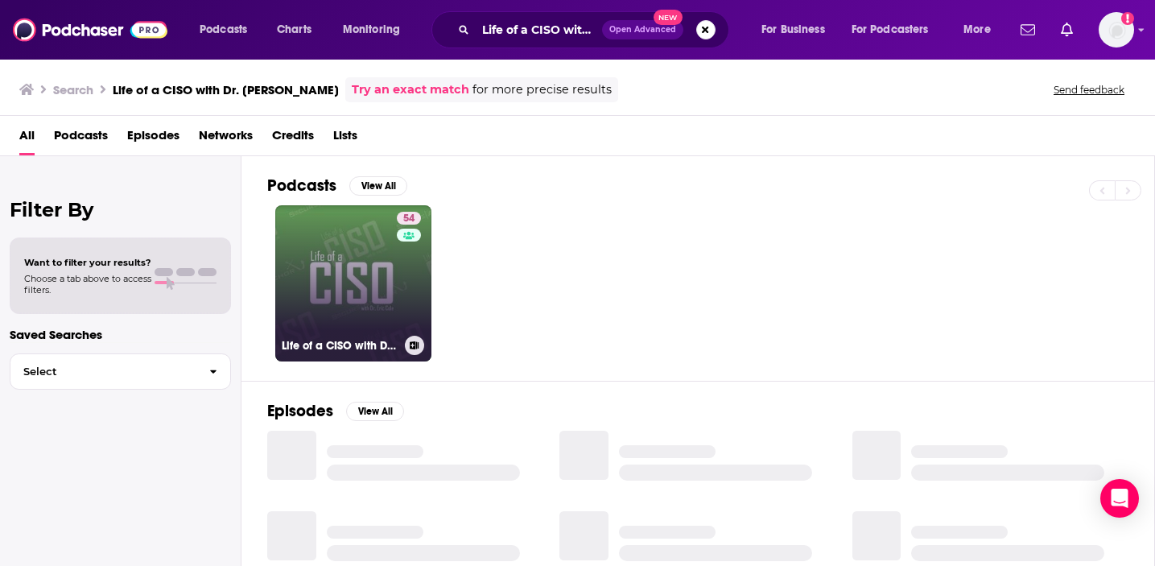
click at [336, 309] on link "54 Life of a CISO with Dr. [PERSON_NAME]" at bounding box center [353, 283] width 156 height 156
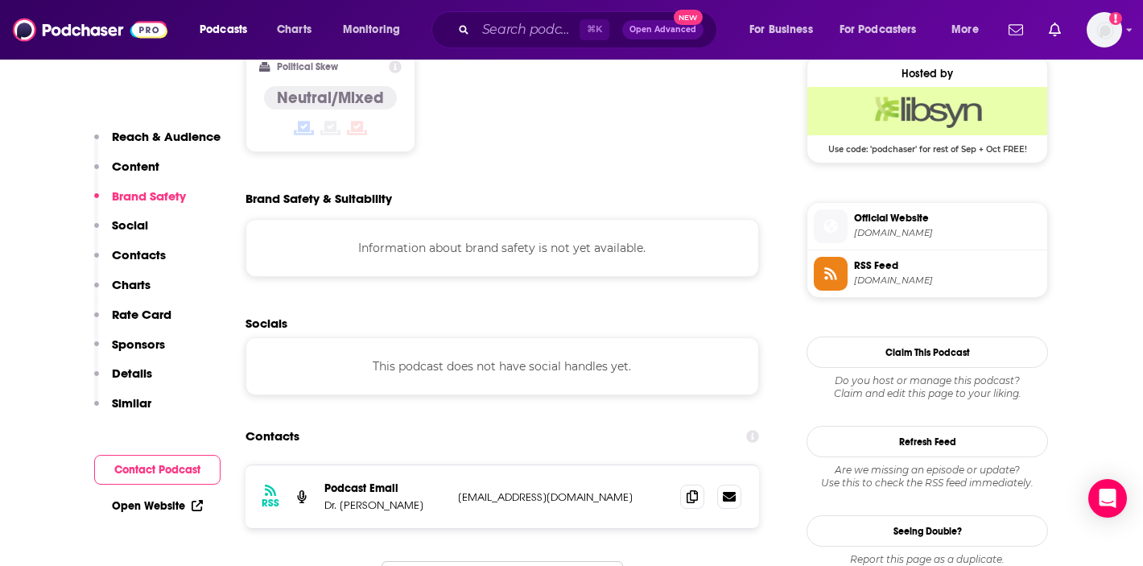
scroll to position [1312, 0]
click at [691, 488] on icon at bounding box center [691, 494] width 11 height 13
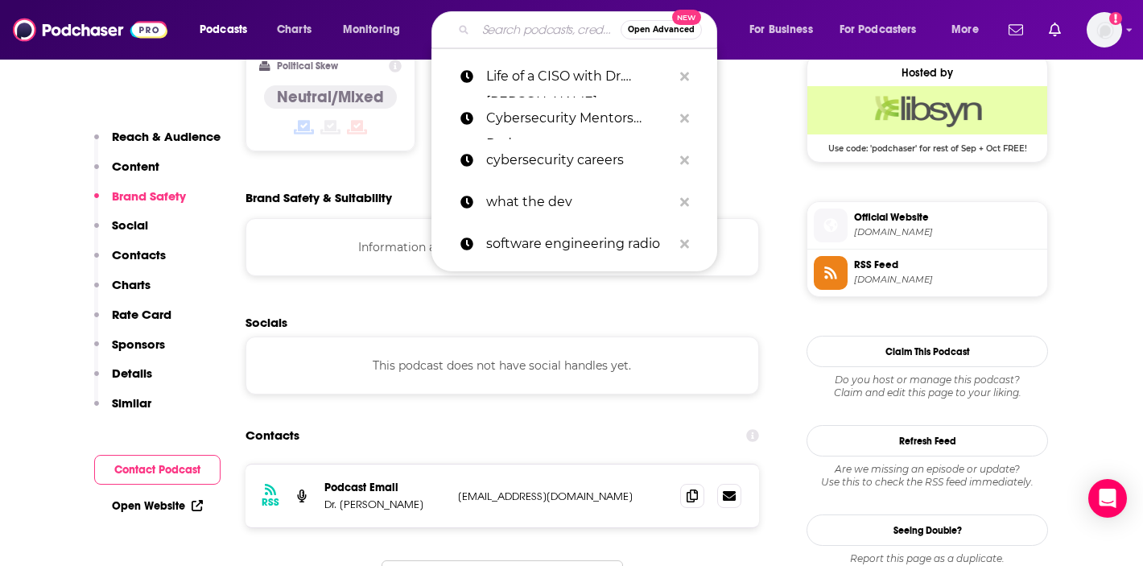
click at [482, 25] on input "Search podcasts, credits, & more..." at bounding box center [548, 30] width 145 height 26
paste input "Breaking Into Cybersecurity"
type input "Breaking Into Cybersecurity"
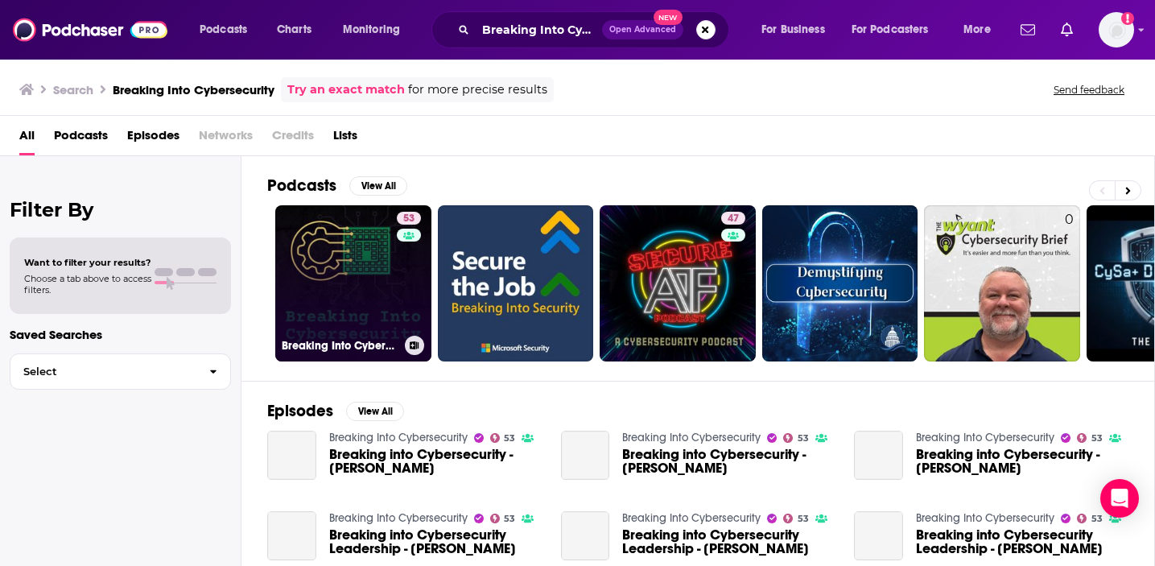
click at [362, 273] on link "53 Breaking Into Cybersecurity" at bounding box center [353, 283] width 156 height 156
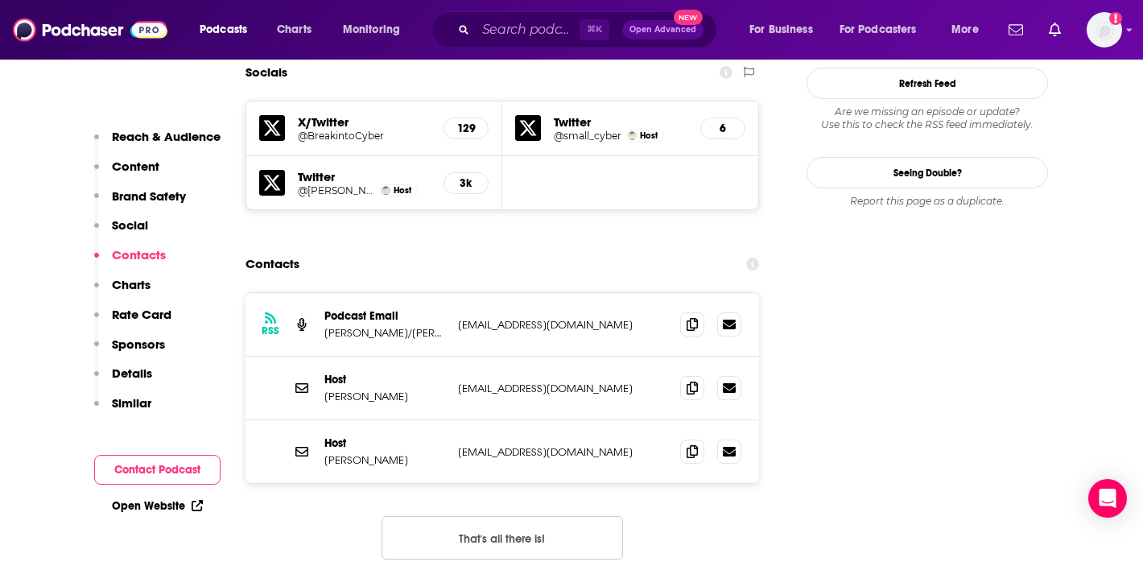
scroll to position [1571, 0]
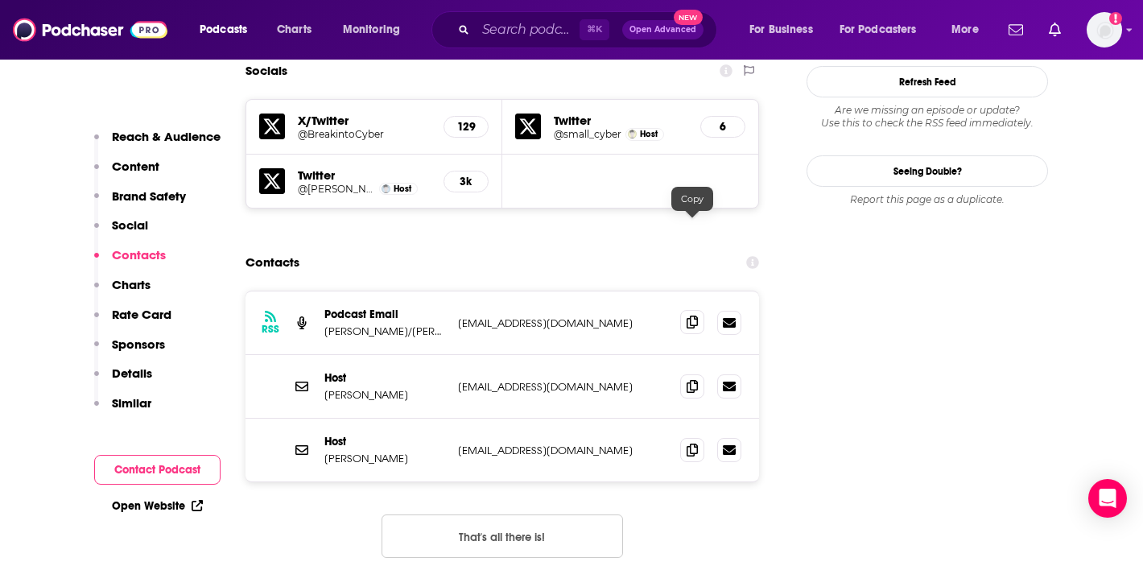
click at [697, 315] on icon at bounding box center [691, 321] width 11 height 13
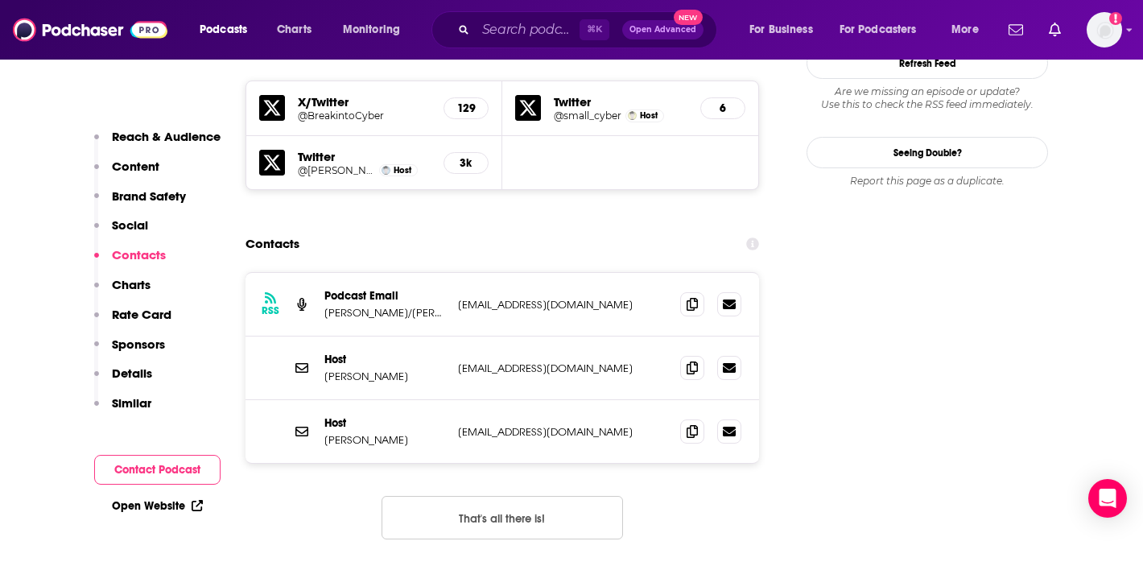
scroll to position [1593, 0]
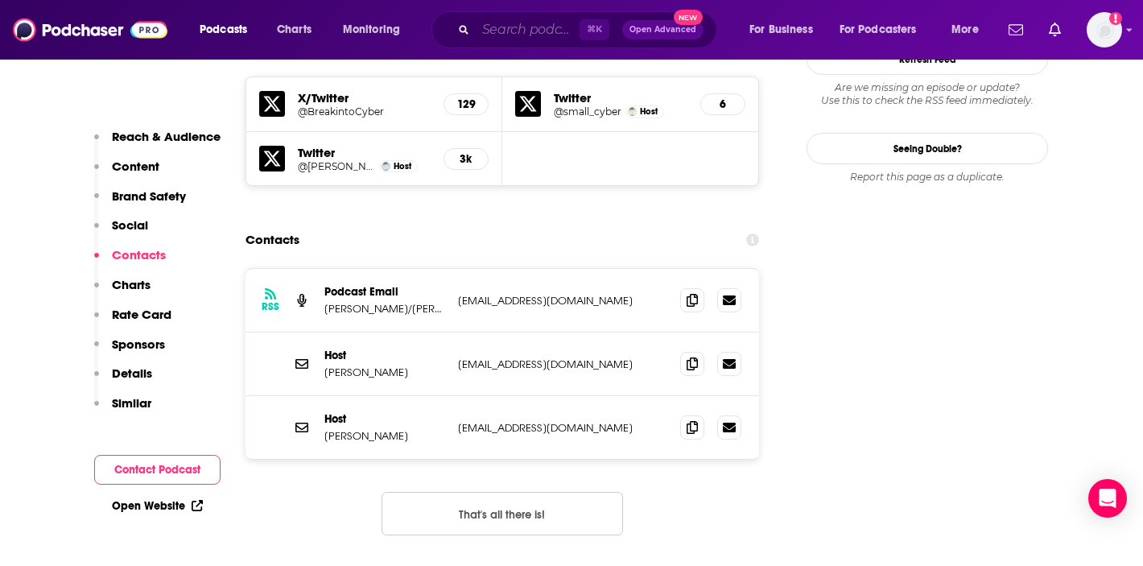
click at [519, 27] on input "Search podcasts, credits, & more..." at bounding box center [528, 30] width 104 height 26
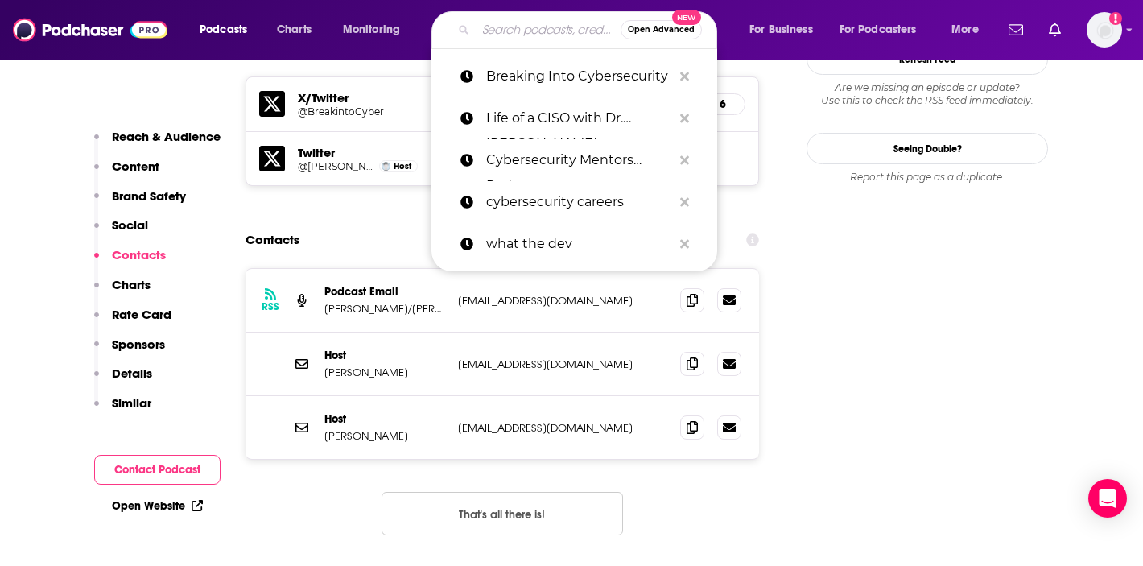
paste input "The Professional CISO"
type input "The Professional CISO"
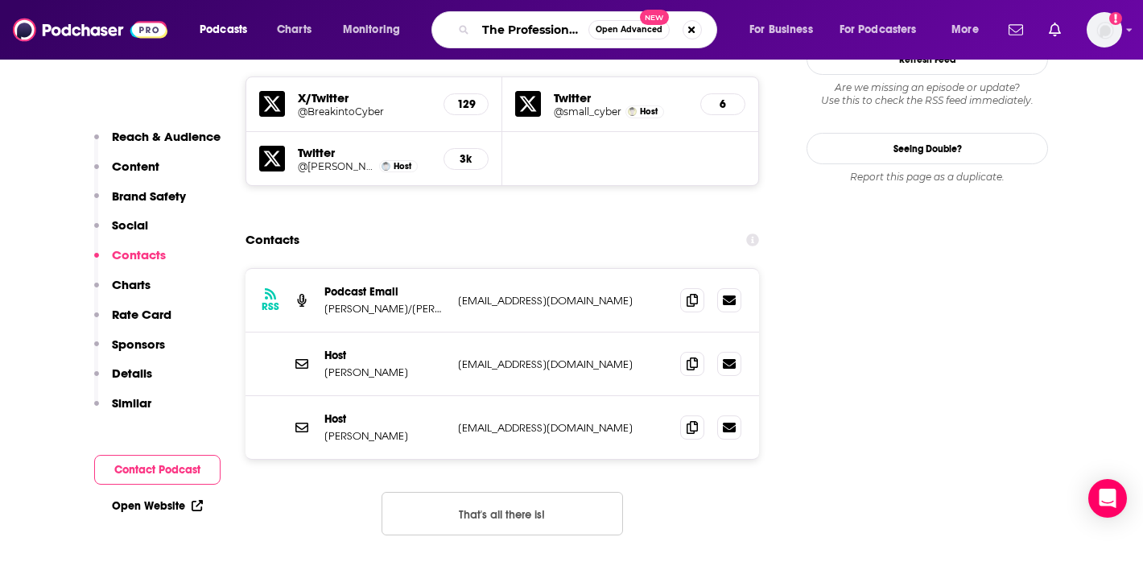
scroll to position [0, 31]
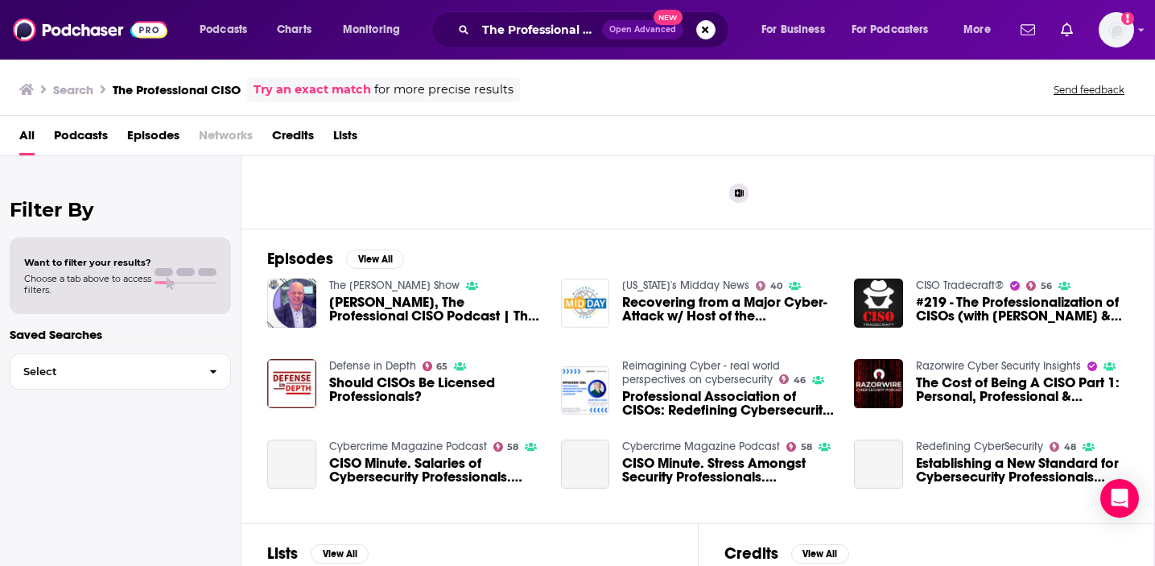
scroll to position [179, 0]
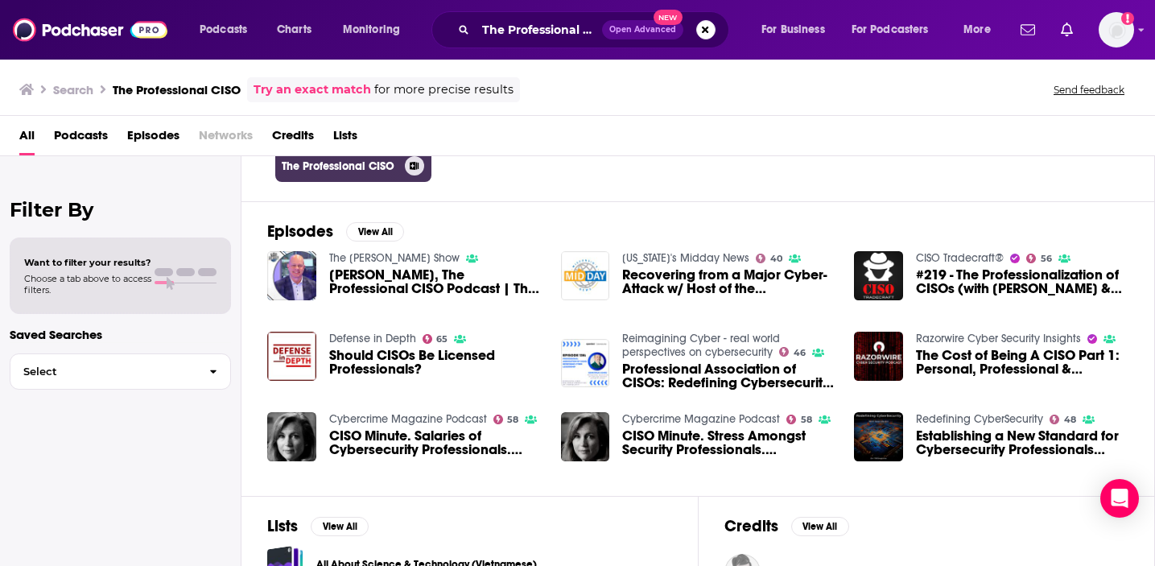
click at [321, 170] on h3 "The Professional CISO" at bounding box center [340, 166] width 117 height 14
